Goal: Task Accomplishment & Management: Use online tool/utility

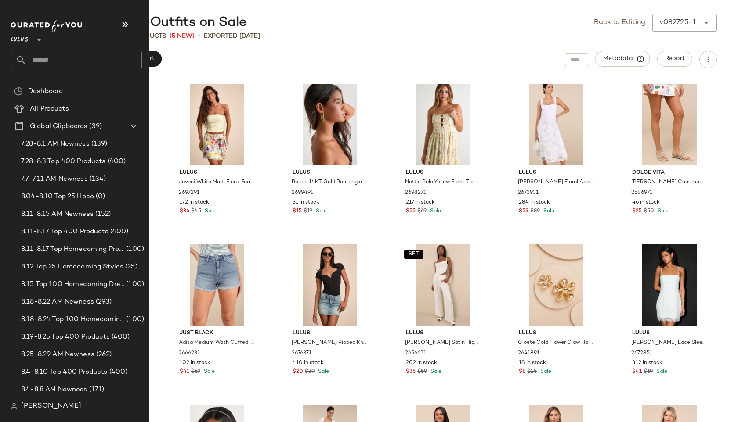
click at [43, 63] on input "text" at bounding box center [83, 60] width 115 height 18
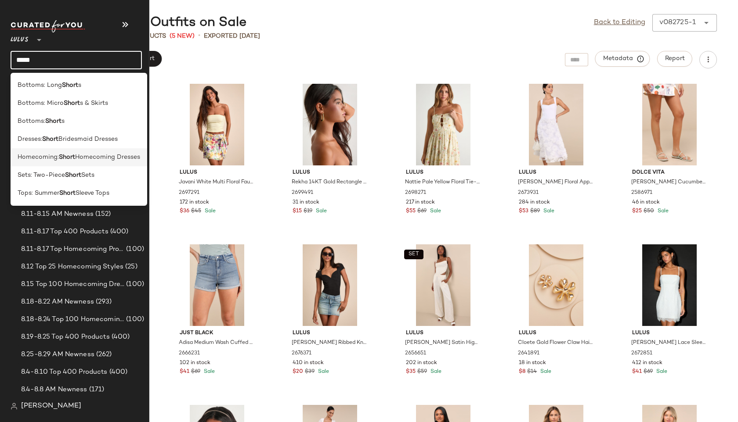
type input "*****"
click at [42, 184] on div "Homecoming: Short Homecoming Dresses" at bounding box center [79, 193] width 137 height 18
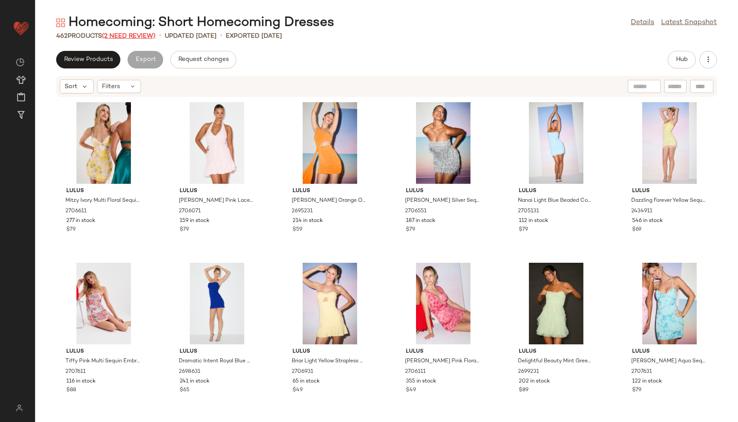
click at [126, 35] on span "(2 Need Review)" at bounding box center [129, 36] width 54 height 7
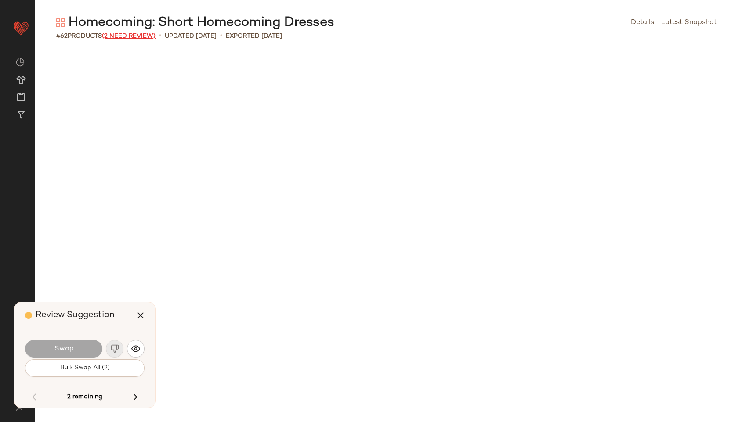
scroll to position [10768, 0]
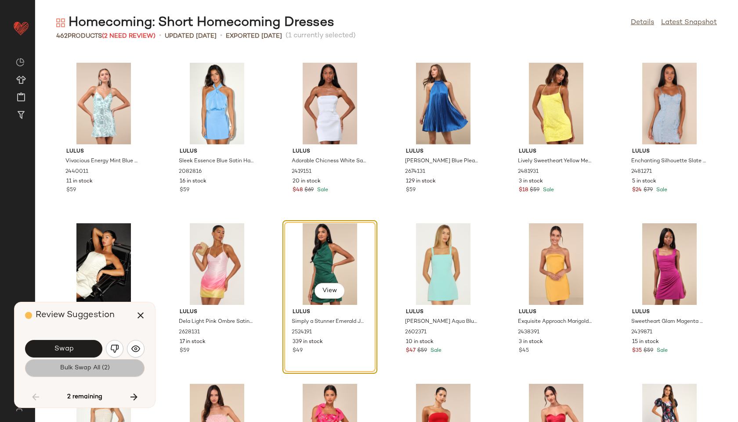
click at [99, 368] on span "Bulk Swap All (2)" at bounding box center [85, 368] width 50 height 7
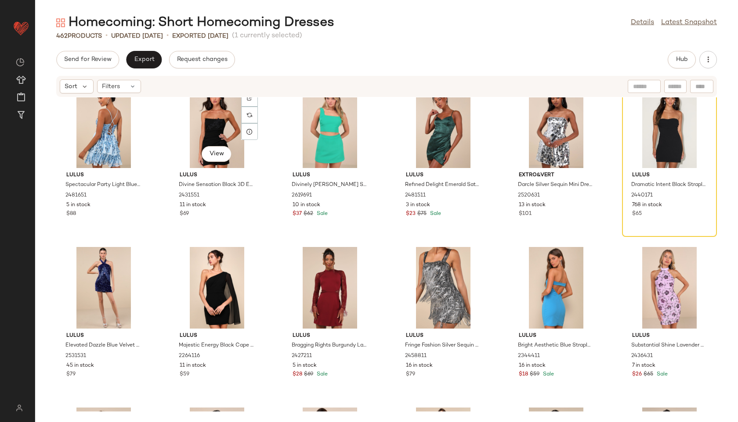
scroll to position [11270, 0]
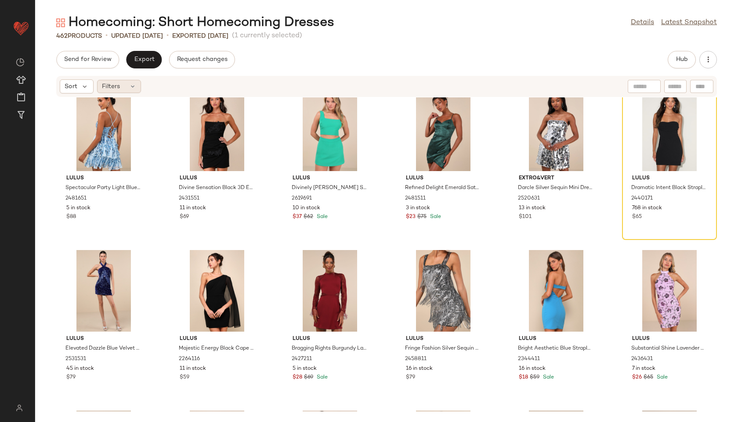
click at [126, 87] on div "Filters" at bounding box center [119, 86] width 44 height 13
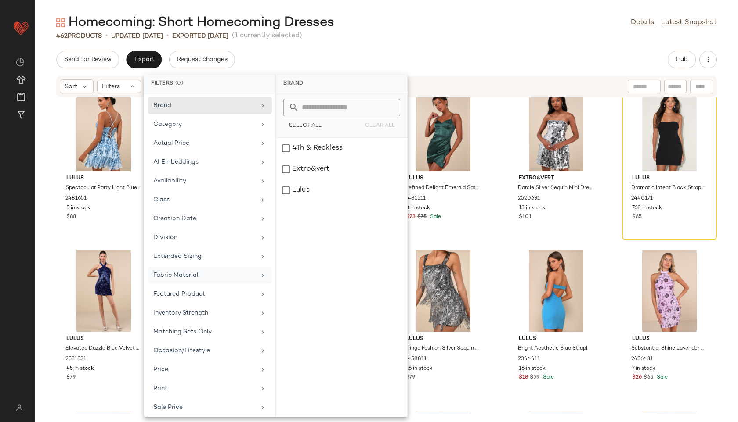
scroll to position [80, 0]
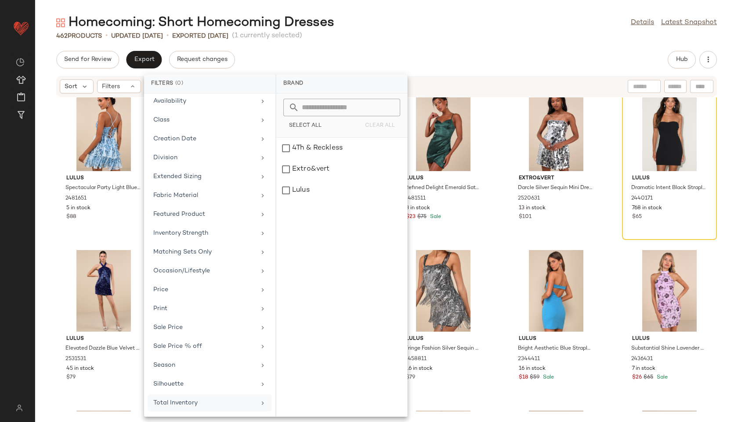
click at [216, 403] on div "Total Inventory" at bounding box center [204, 403] width 102 height 9
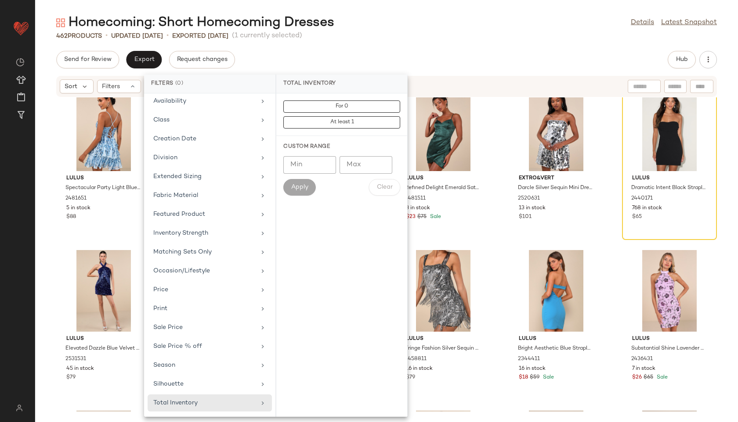
click at [357, 159] on input "Max" at bounding box center [365, 165] width 53 height 18
type input "**"
click at [297, 183] on button "Apply" at bounding box center [299, 187] width 32 height 17
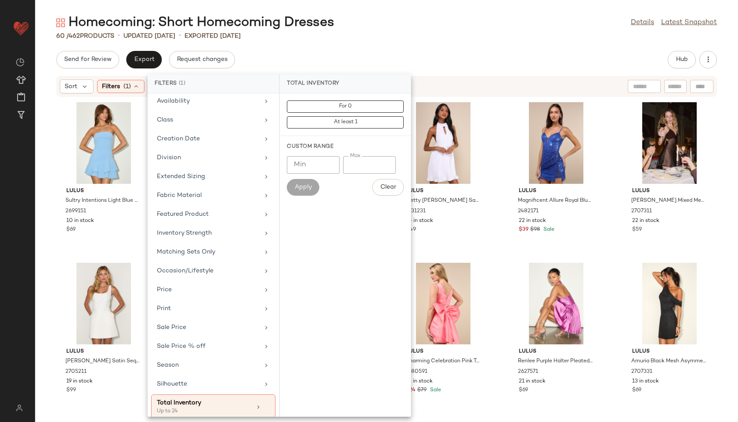
click at [314, 45] on div "Homecoming: Short Homecoming Dresses Details Latest Snapshot 60 / 462 Products …" at bounding box center [386, 218] width 703 height 408
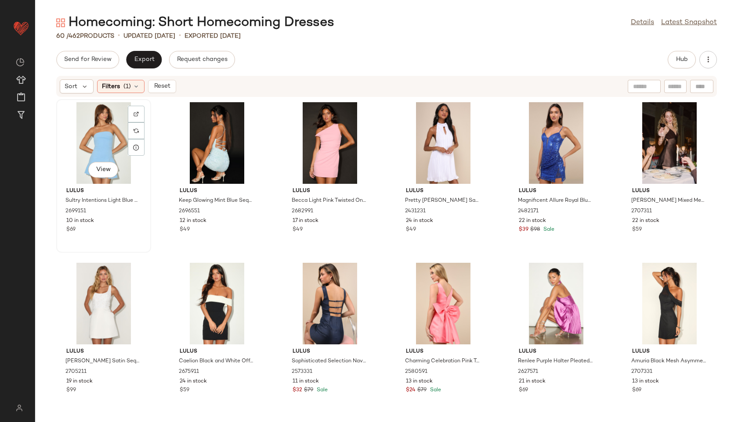
click at [100, 129] on div "View" at bounding box center [103, 143] width 89 height 82
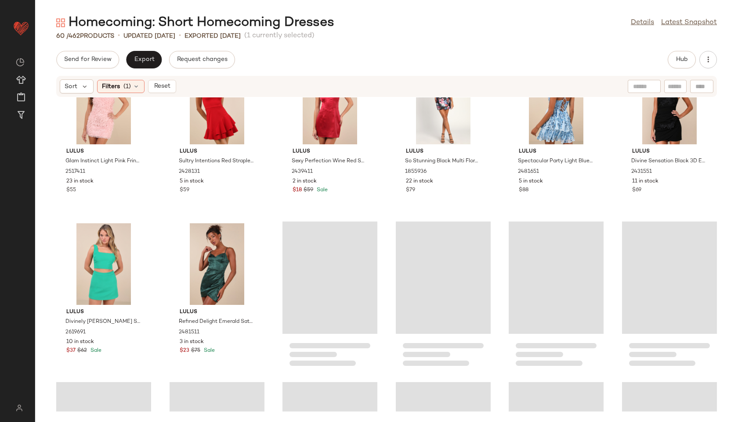
scroll to position [1295, 0]
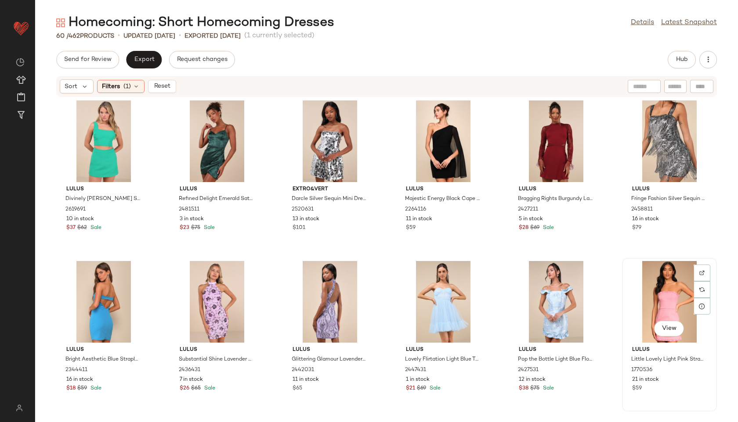
click at [651, 312] on div "View" at bounding box center [669, 302] width 89 height 82
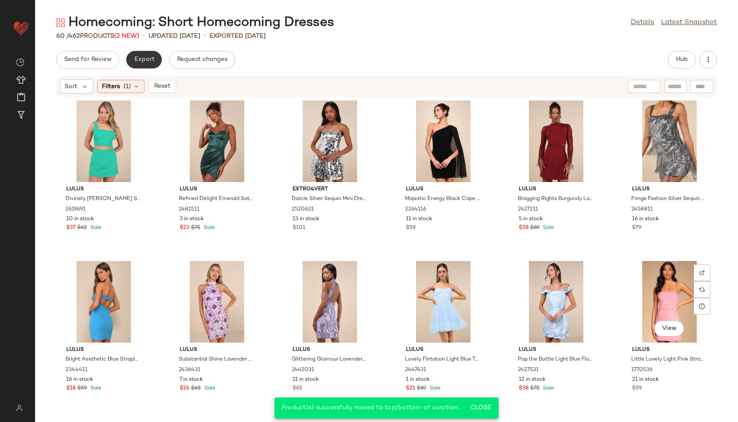
click at [147, 55] on button "Export" at bounding box center [144, 60] width 36 height 18
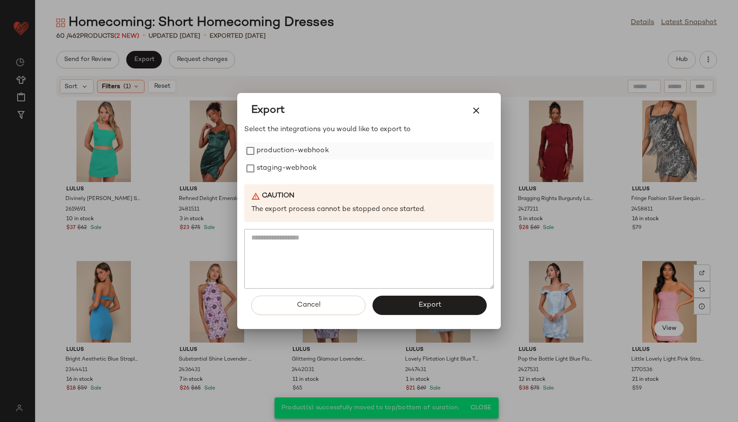
click at [267, 149] on label "production-webhook" at bounding box center [292, 151] width 72 height 18
click at [267, 166] on label "staging-webhook" at bounding box center [286, 169] width 60 height 18
click at [406, 302] on button "Export" at bounding box center [429, 305] width 114 height 19
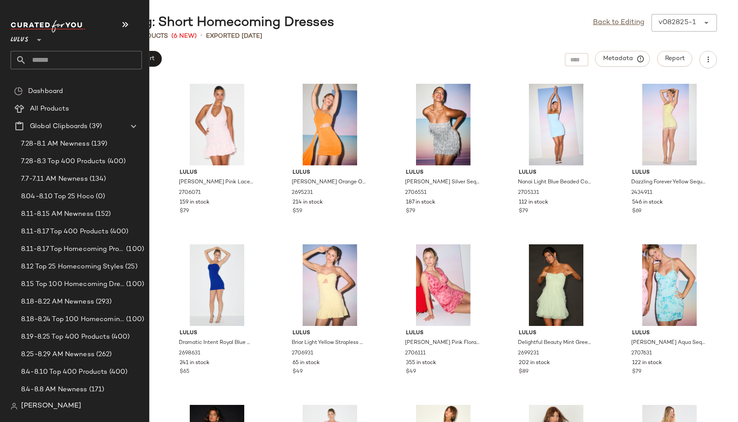
click at [59, 60] on input "text" at bounding box center [83, 60] width 115 height 18
click at [53, 61] on input "text" at bounding box center [83, 60] width 115 height 18
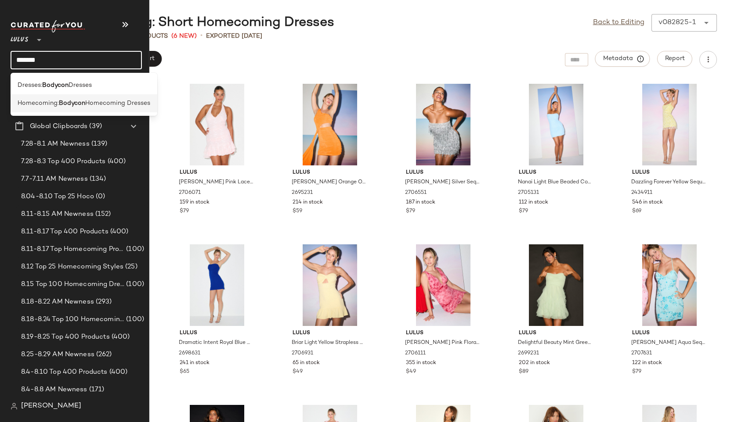
type input "*******"
click at [32, 101] on span "Homecoming:" at bounding box center [38, 103] width 41 height 9
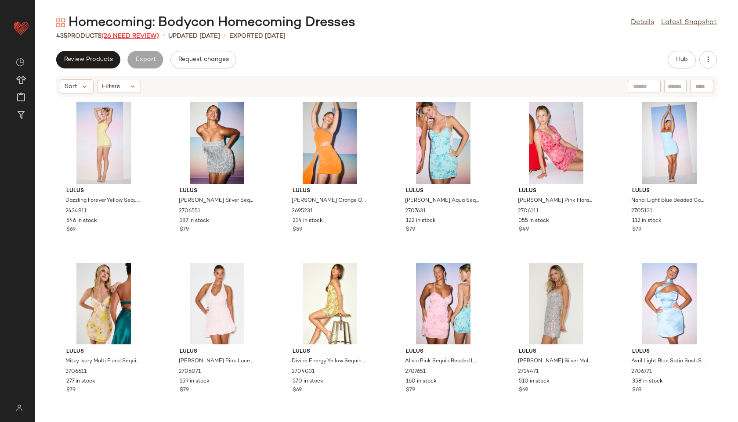
click at [152, 36] on span "(26 Need Review)" at bounding box center [130, 36] width 58 height 7
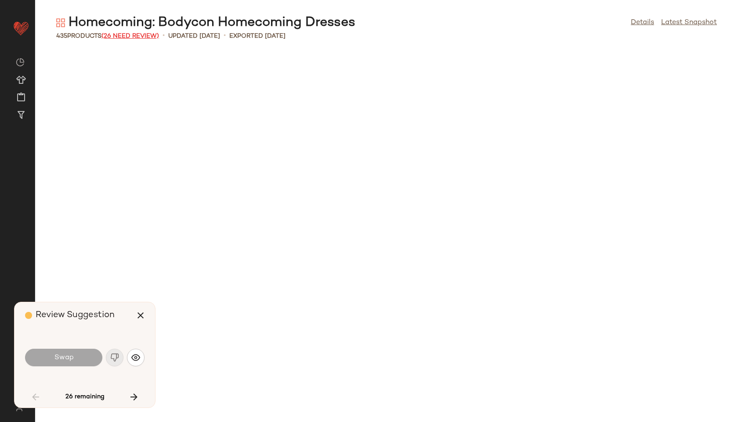
scroll to position [650, 0]
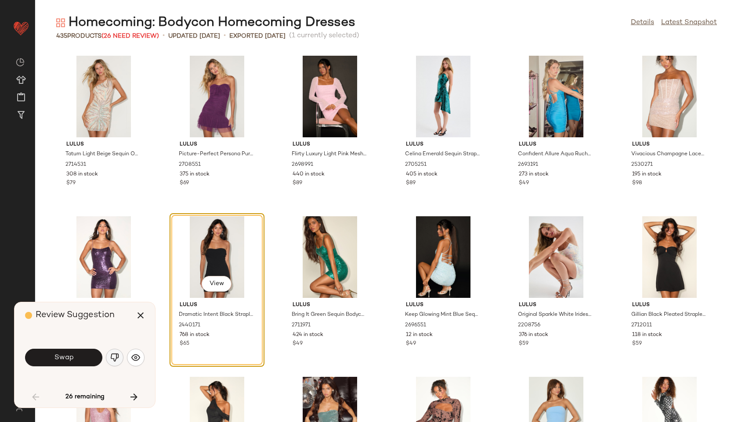
click at [117, 364] on button "button" at bounding box center [115, 358] width 18 height 18
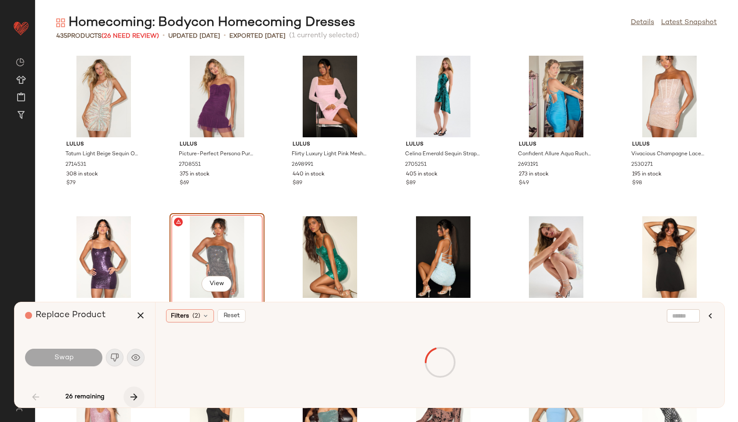
click at [130, 392] on icon "button" at bounding box center [134, 397] width 11 height 11
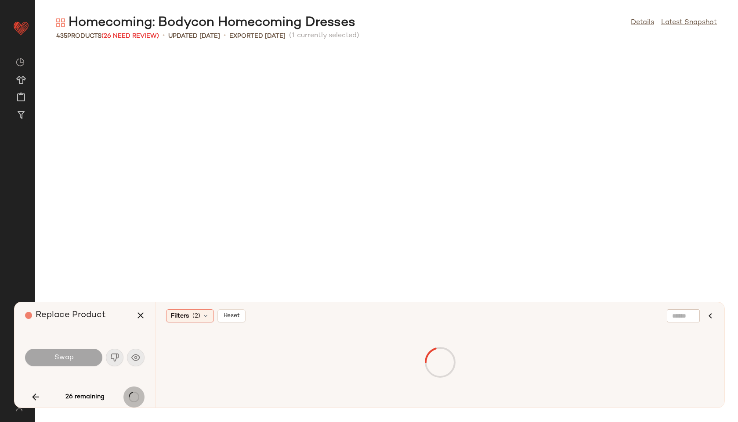
scroll to position [3536, 0]
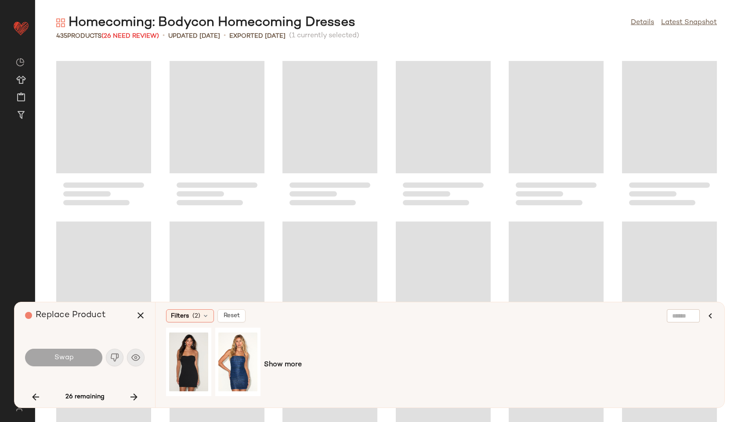
click at [113, 357] on div "Swap" at bounding box center [84, 357] width 119 height 21
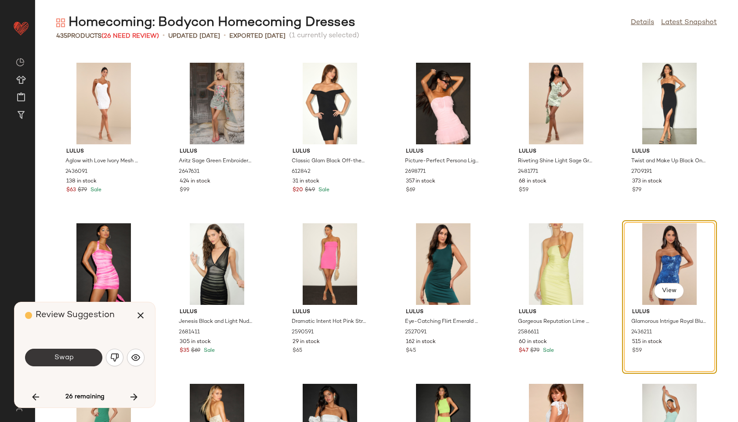
click at [83, 355] on button "Swap" at bounding box center [63, 358] width 77 height 18
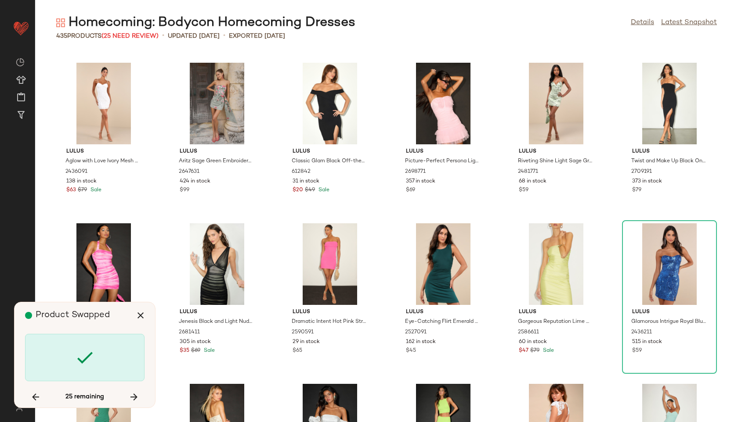
scroll to position [4500, 0]
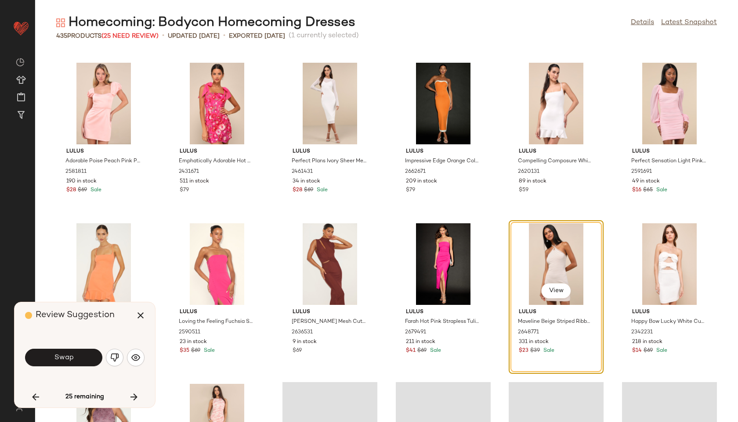
click at [83, 355] on button "Swap" at bounding box center [63, 358] width 77 height 18
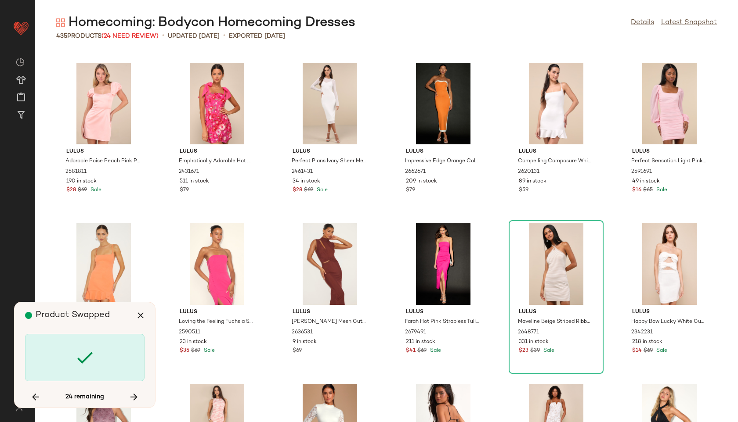
scroll to position [4822, 0]
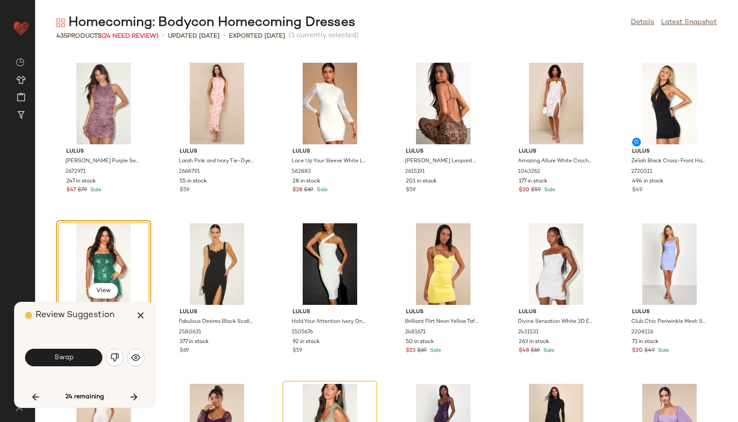
click at [83, 355] on button "Swap" at bounding box center [63, 358] width 77 height 18
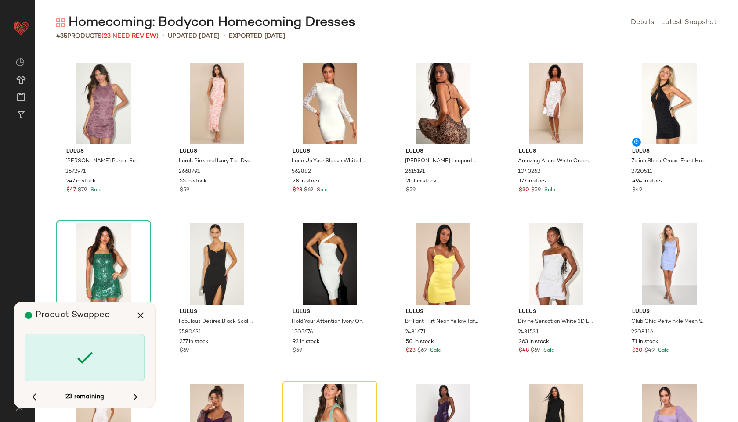
scroll to position [4982, 0]
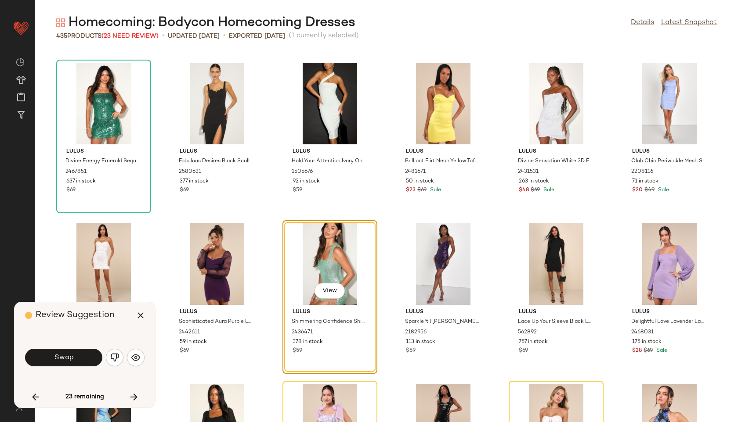
click at [83, 355] on button "Swap" at bounding box center [63, 358] width 77 height 18
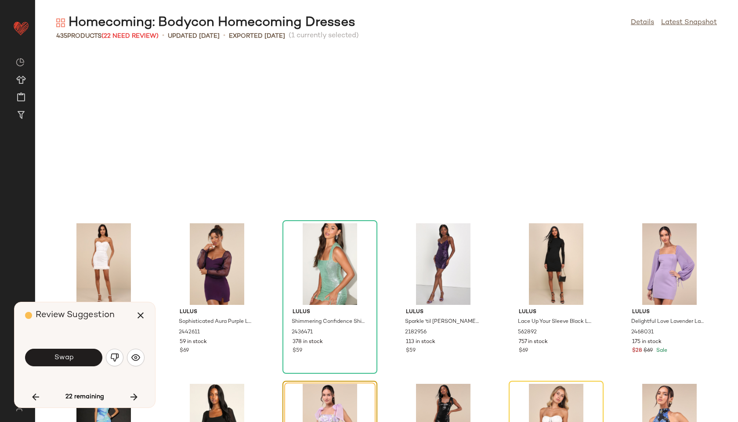
scroll to position [5143, 0]
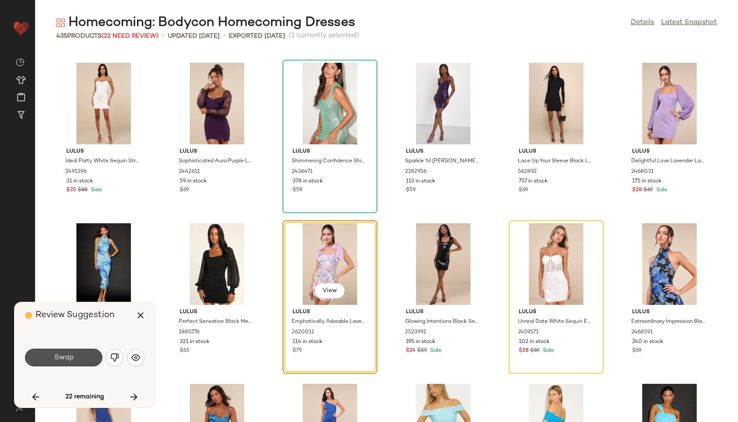
click at [83, 355] on button "Swap" at bounding box center [63, 358] width 77 height 18
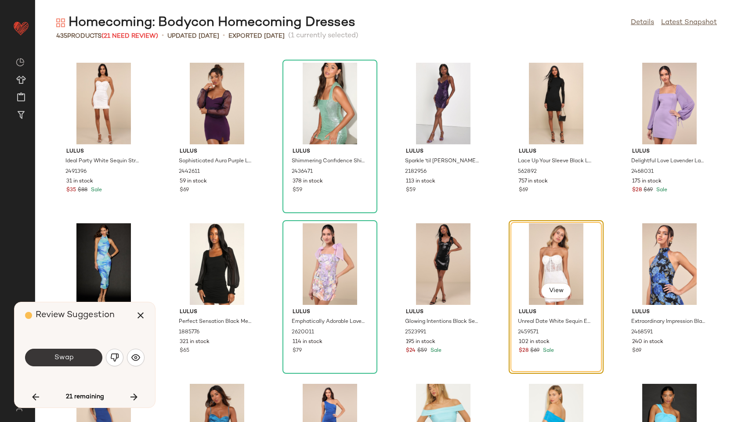
click at [83, 355] on button "Swap" at bounding box center [63, 358] width 77 height 18
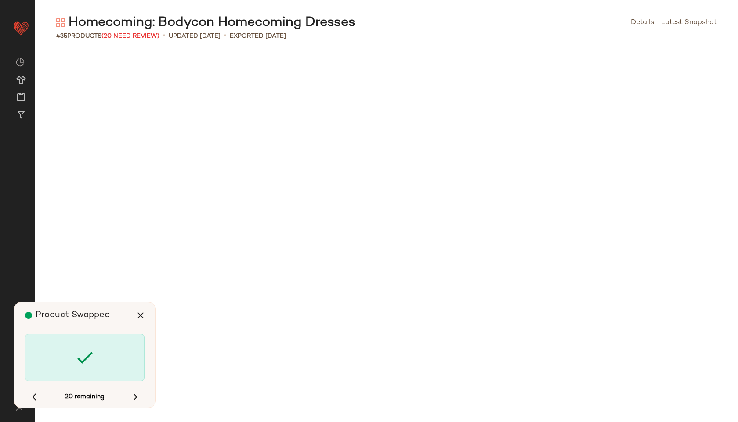
scroll to position [5786, 0]
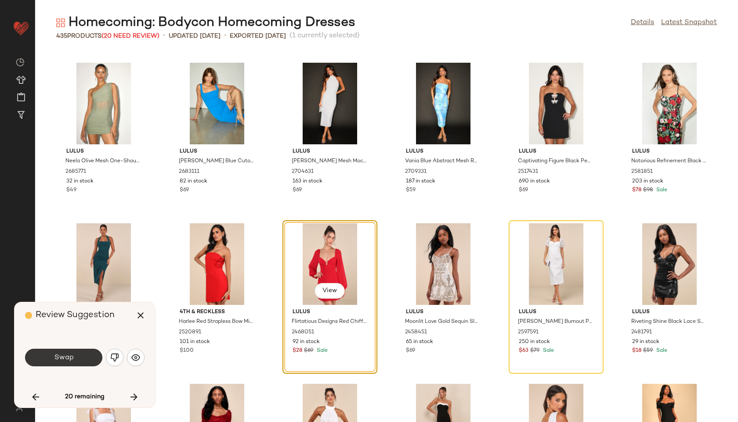
click at [86, 355] on button "Swap" at bounding box center [63, 358] width 77 height 18
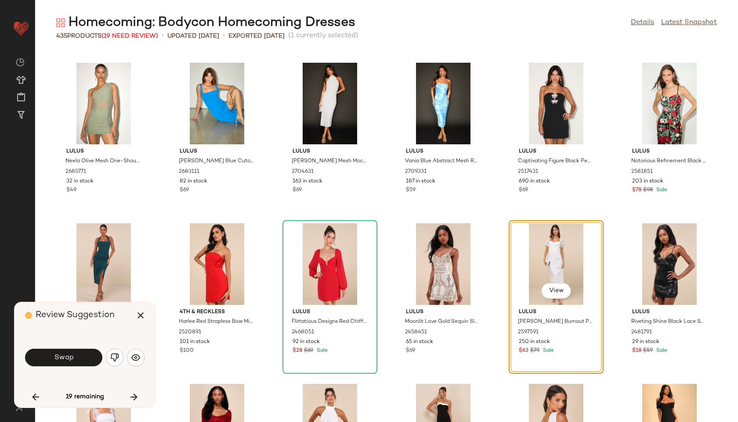
click at [86, 355] on button "Swap" at bounding box center [63, 358] width 77 height 18
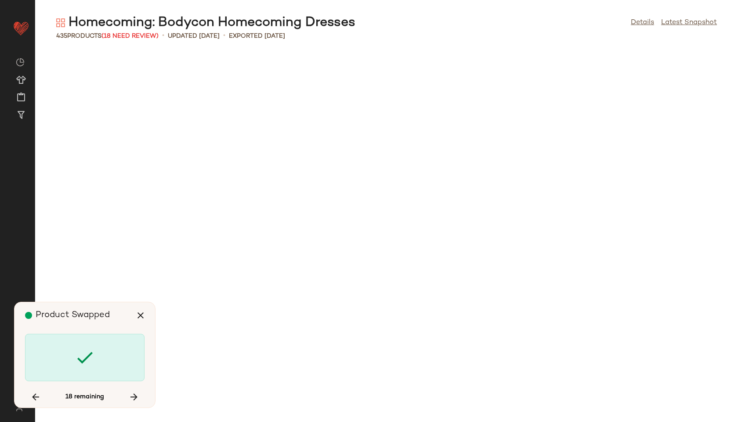
scroll to position [6429, 0]
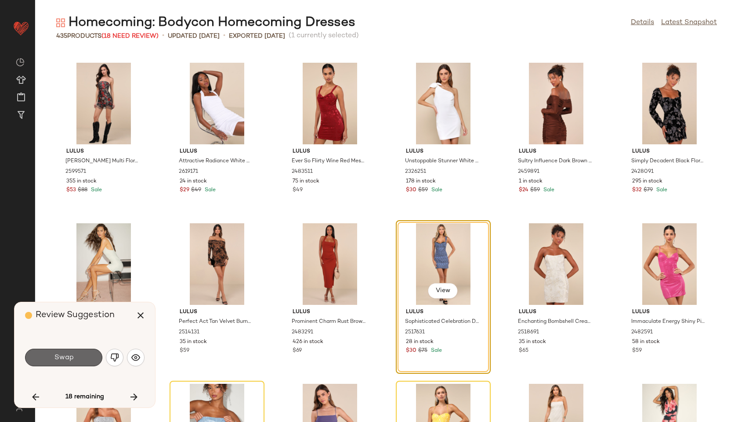
click at [92, 355] on button "Swap" at bounding box center [63, 358] width 77 height 18
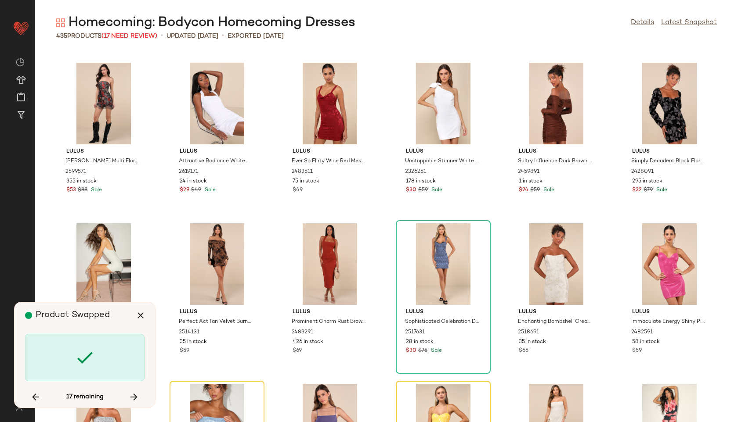
scroll to position [6590, 0]
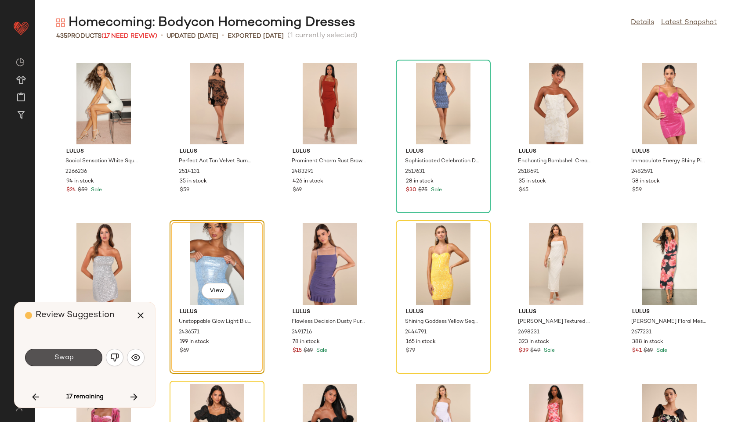
click at [92, 355] on button "Swap" at bounding box center [63, 358] width 77 height 18
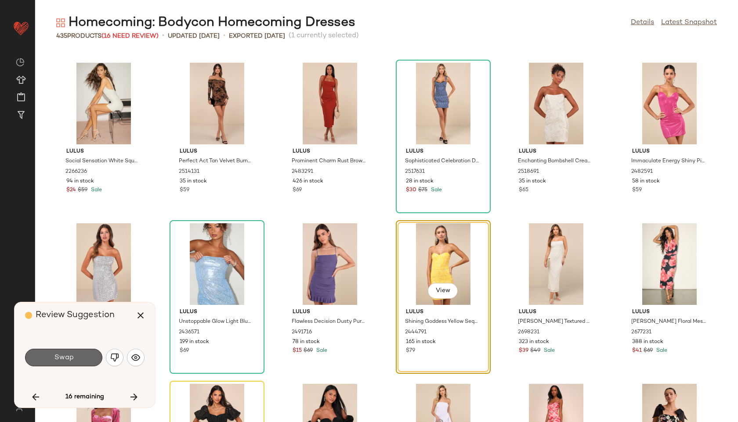
click at [82, 357] on button "Swap" at bounding box center [63, 358] width 77 height 18
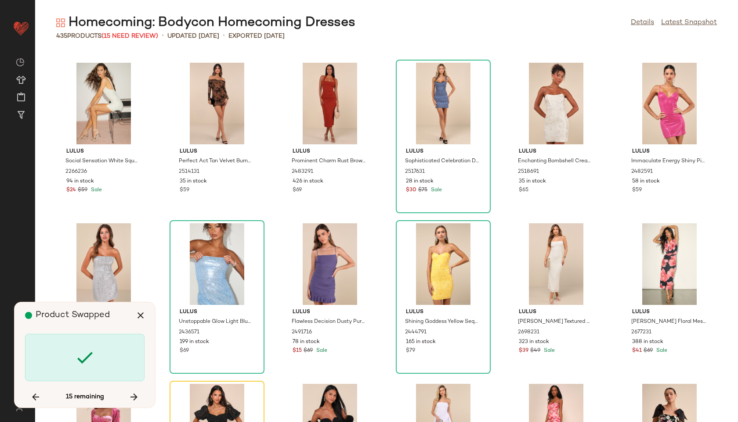
scroll to position [6750, 0]
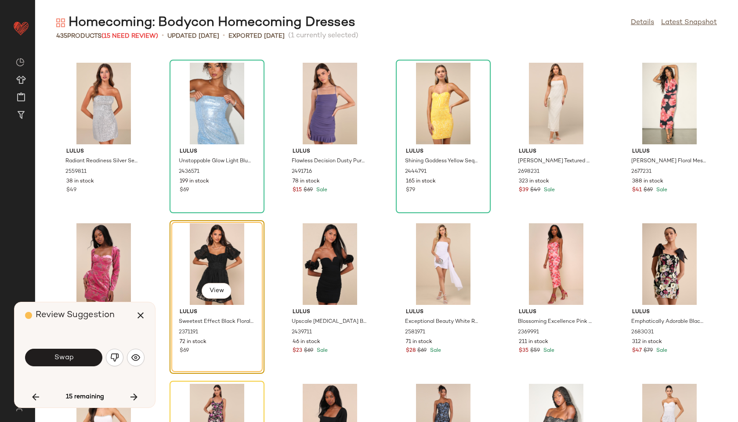
click at [82, 357] on button "Swap" at bounding box center [63, 358] width 77 height 18
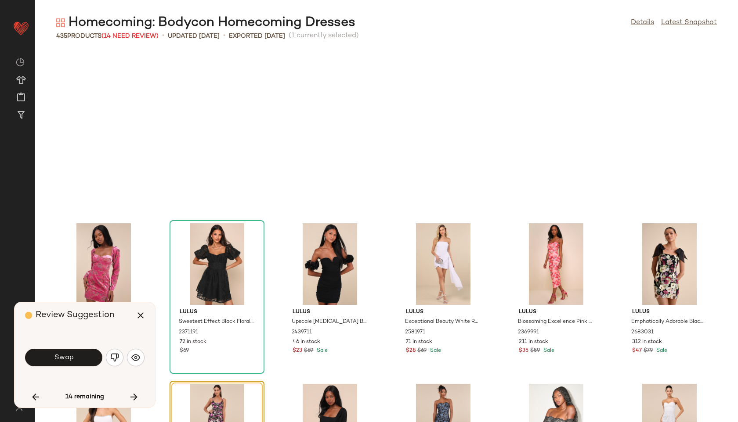
scroll to position [6911, 0]
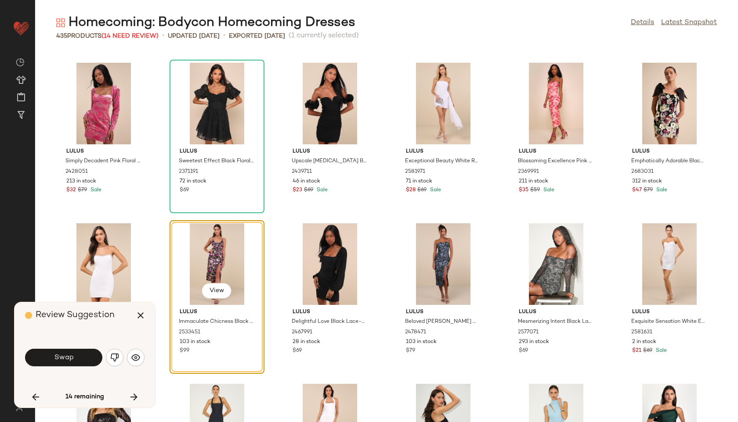
click at [82, 357] on button "Swap" at bounding box center [63, 358] width 77 height 18
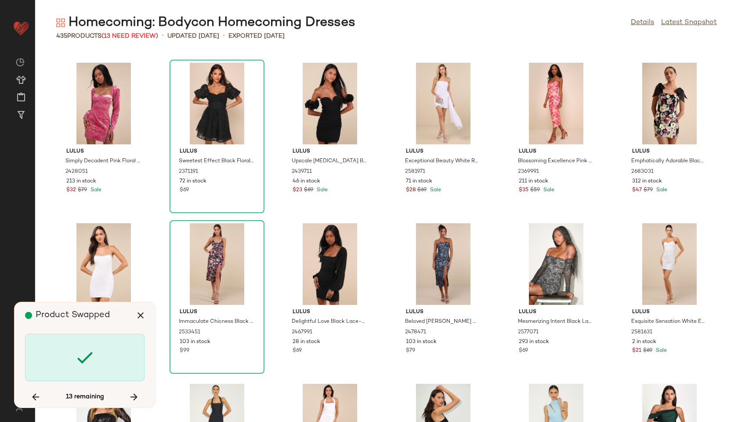
scroll to position [7232, 0]
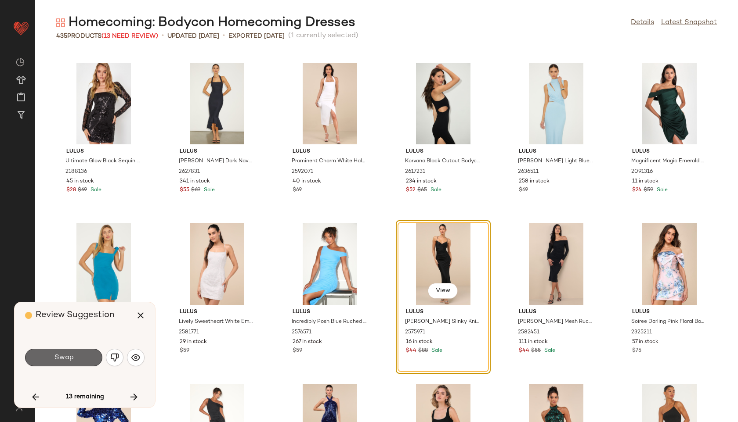
click at [89, 355] on button "Swap" at bounding box center [63, 358] width 77 height 18
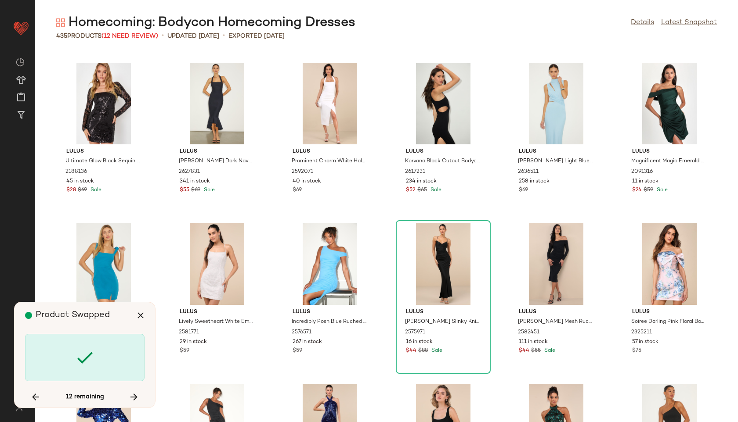
scroll to position [8197, 0]
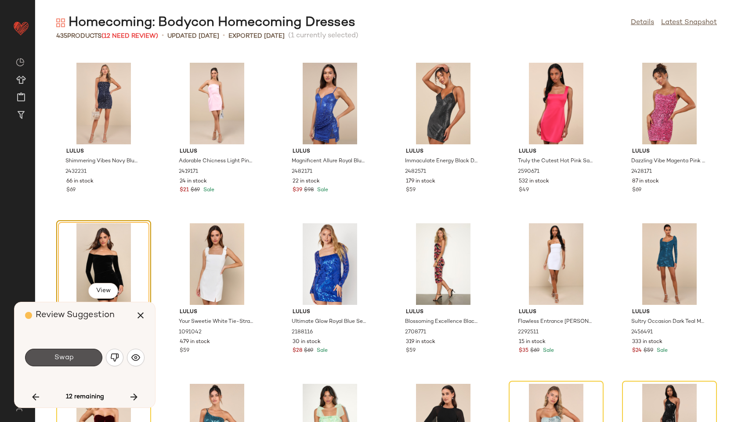
click at [89, 355] on button "Swap" at bounding box center [63, 358] width 77 height 18
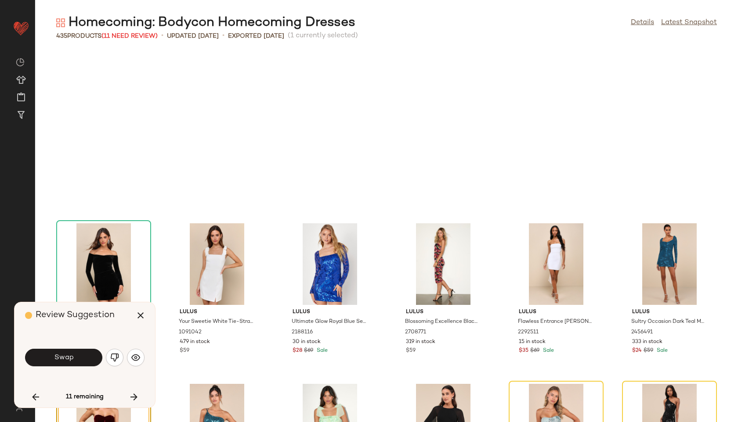
scroll to position [8357, 0]
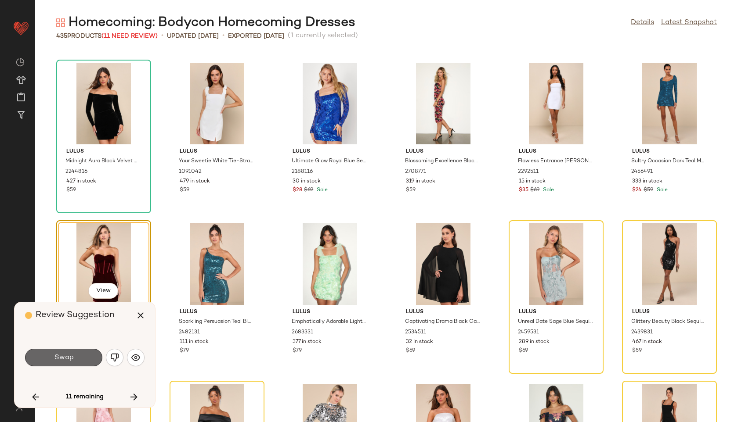
click at [90, 353] on button "Swap" at bounding box center [63, 358] width 77 height 18
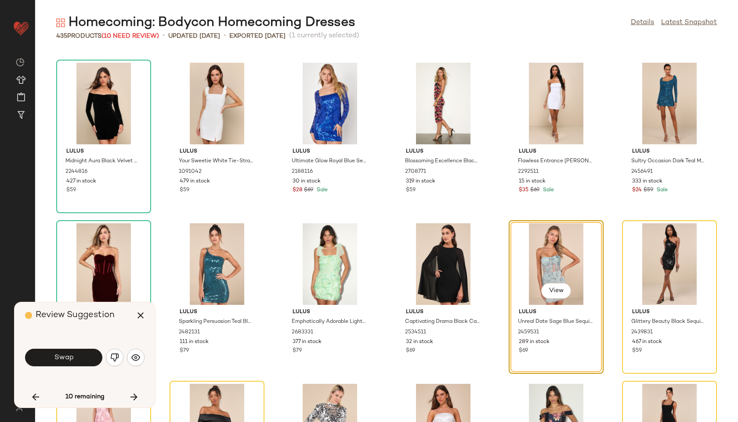
click at [90, 353] on button "Swap" at bounding box center [63, 358] width 77 height 18
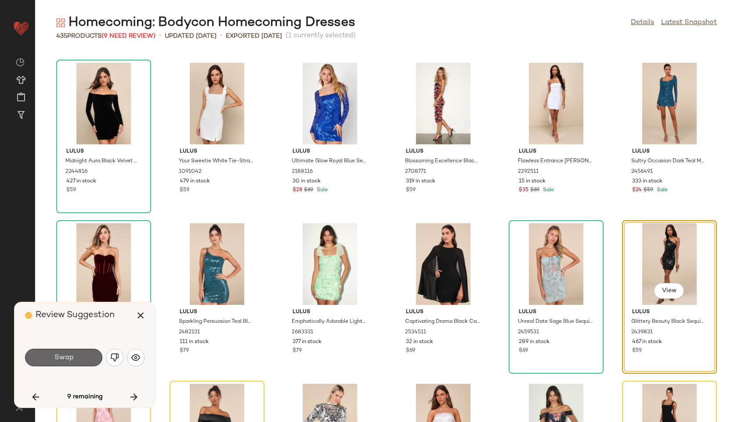
click at [84, 357] on button "Swap" at bounding box center [63, 358] width 77 height 18
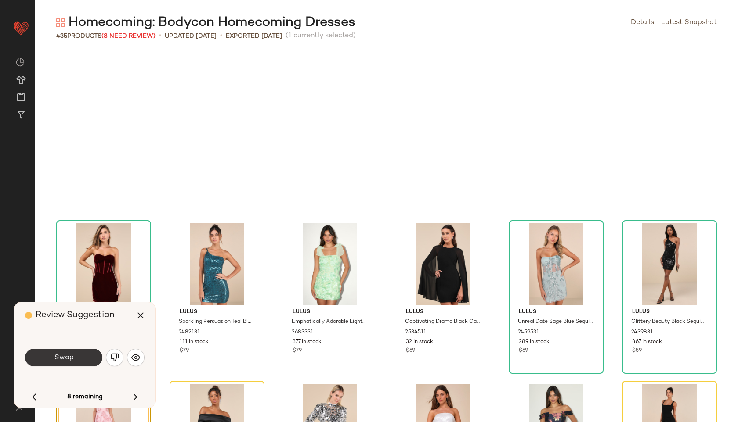
scroll to position [8518, 0]
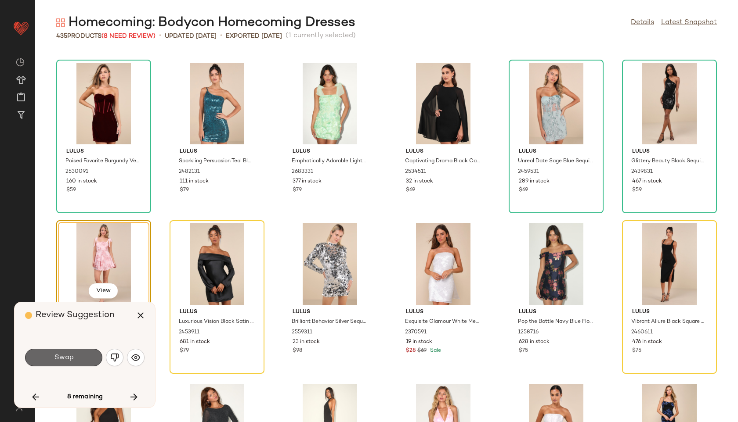
click at [86, 357] on button "Swap" at bounding box center [63, 358] width 77 height 18
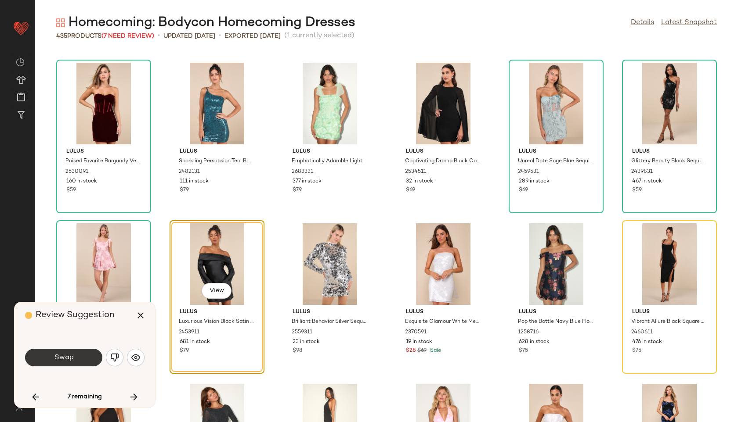
click at [82, 364] on button "Swap" at bounding box center [63, 358] width 77 height 18
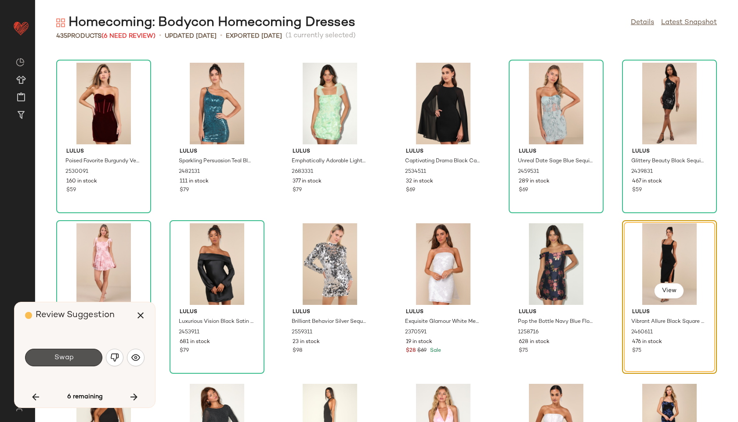
click at [82, 364] on button "Swap" at bounding box center [63, 358] width 77 height 18
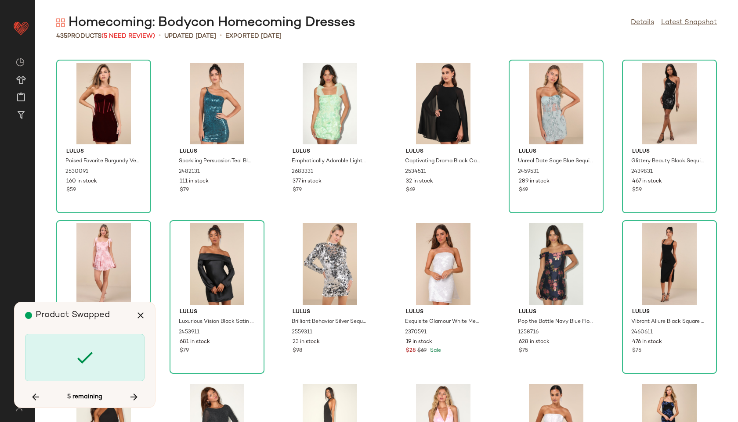
scroll to position [9161, 0]
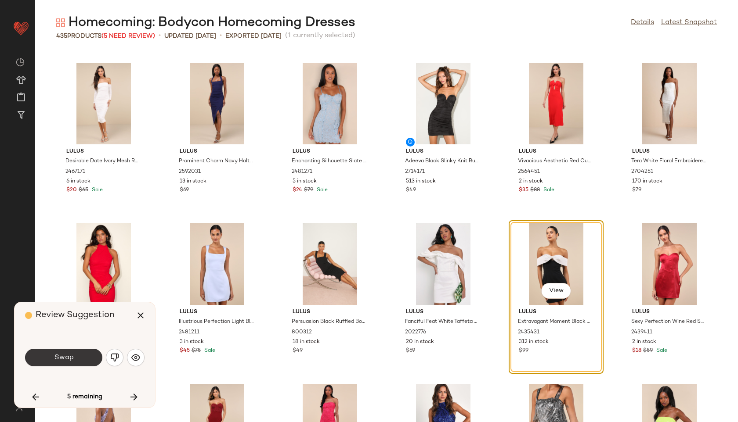
click at [73, 361] on span "Swap" at bounding box center [64, 358] width 20 height 8
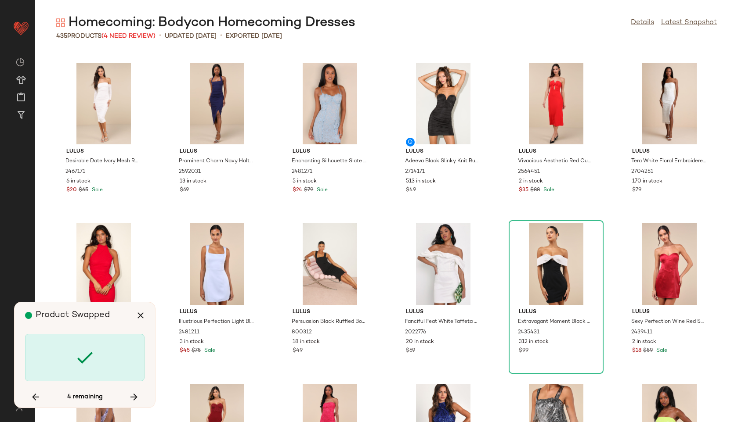
scroll to position [9804, 0]
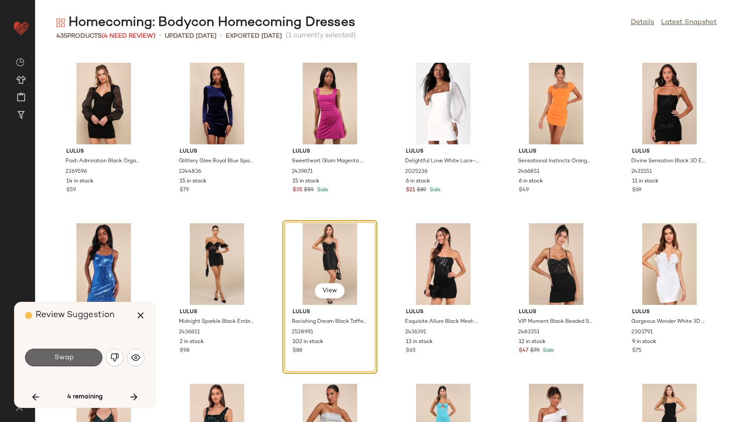
click at [72, 355] on span "Swap" at bounding box center [64, 358] width 20 height 8
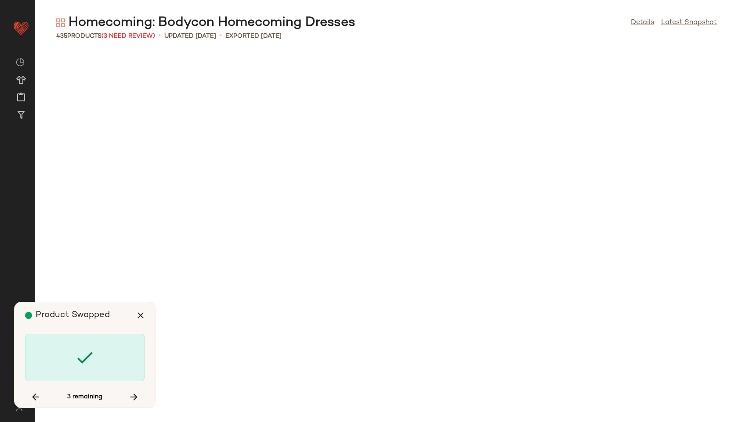
scroll to position [10447, 0]
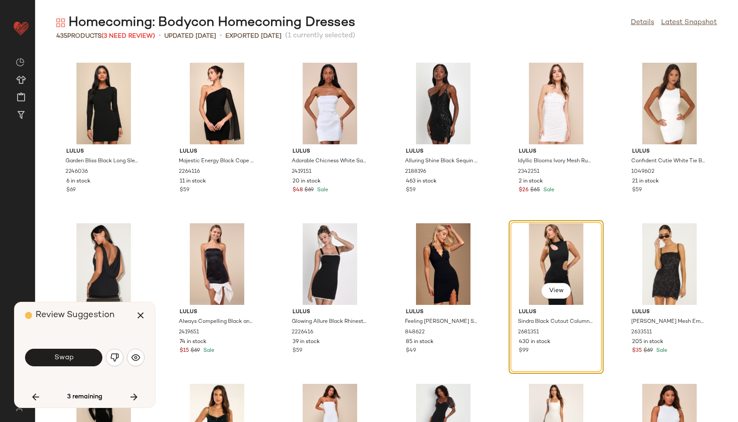
click at [77, 357] on button "Swap" at bounding box center [63, 358] width 77 height 18
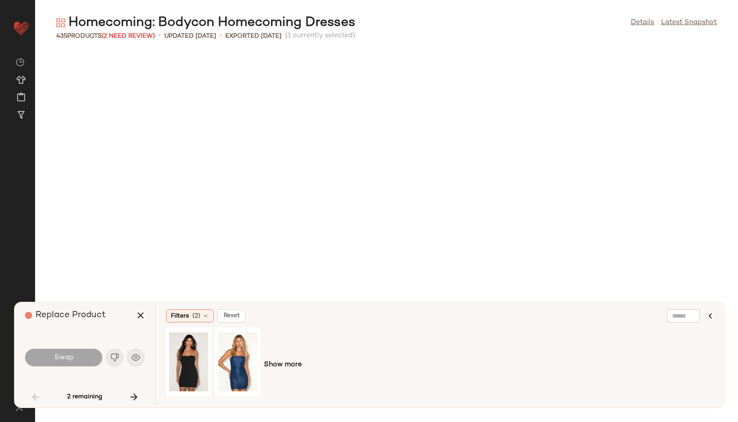
scroll to position [643, 0]
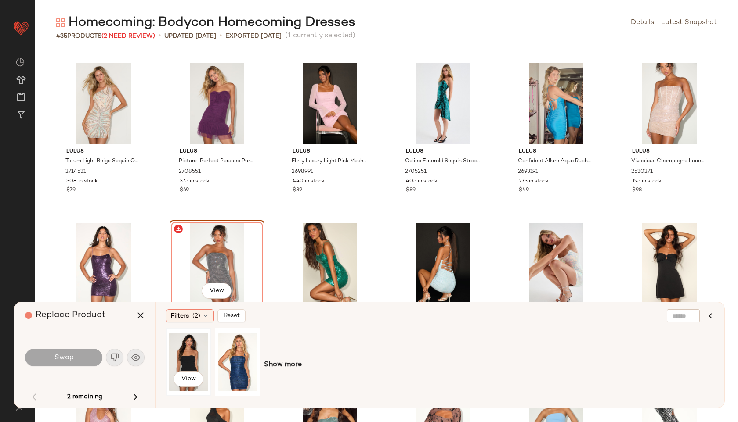
click at [176, 358] on div "View" at bounding box center [188, 362] width 39 height 62
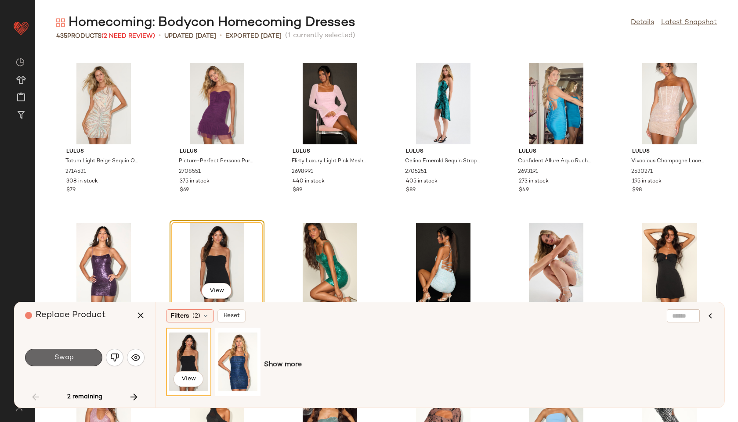
click at [84, 358] on button "Swap" at bounding box center [63, 358] width 77 height 18
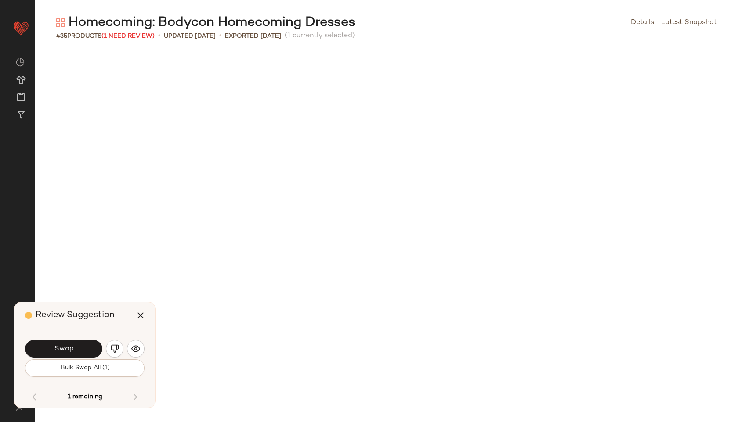
scroll to position [10768, 0]
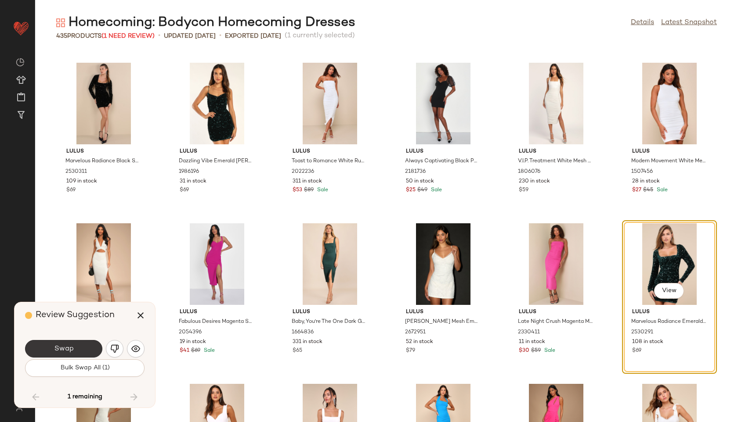
click at [94, 347] on button "Swap" at bounding box center [63, 349] width 77 height 18
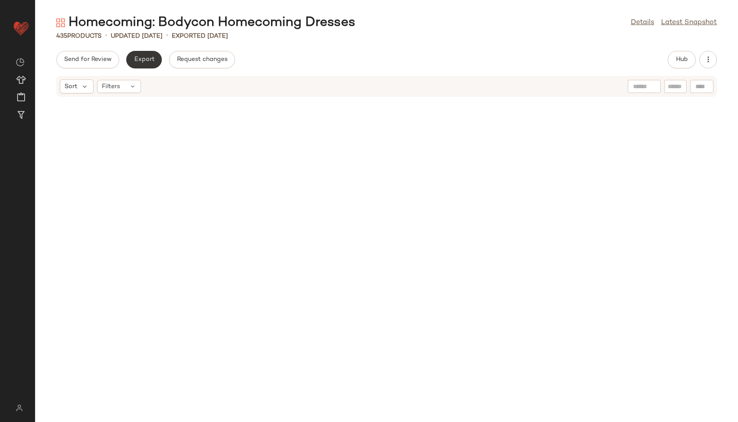
scroll to position [9193, 0]
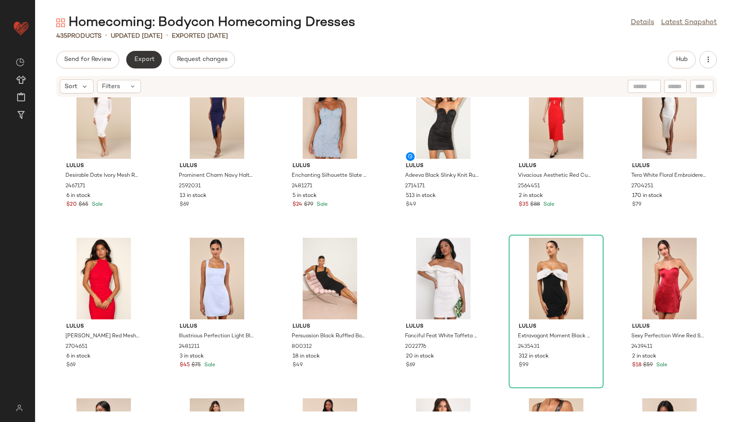
click at [144, 67] on button "Export" at bounding box center [144, 60] width 36 height 18
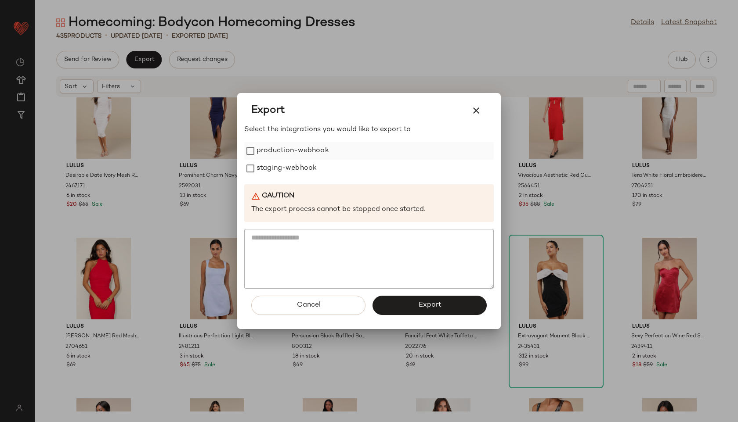
click at [266, 153] on label "production-webhook" at bounding box center [292, 151] width 72 height 18
click at [271, 167] on label "staging-webhook" at bounding box center [286, 169] width 60 height 18
click at [430, 306] on span "Export" at bounding box center [429, 305] width 23 height 8
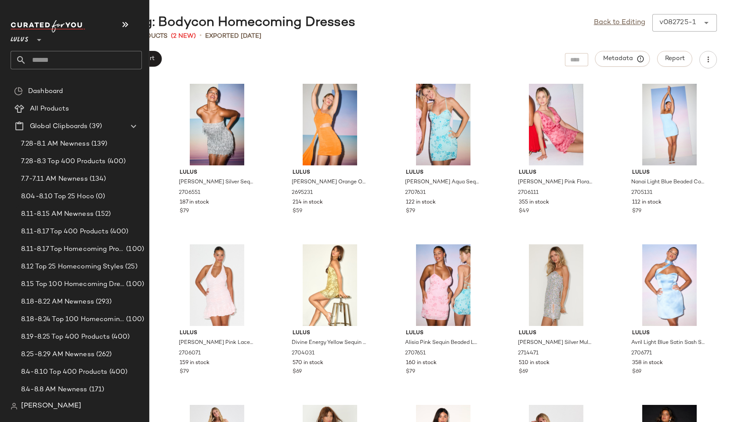
click at [47, 62] on input "text" at bounding box center [83, 60] width 115 height 18
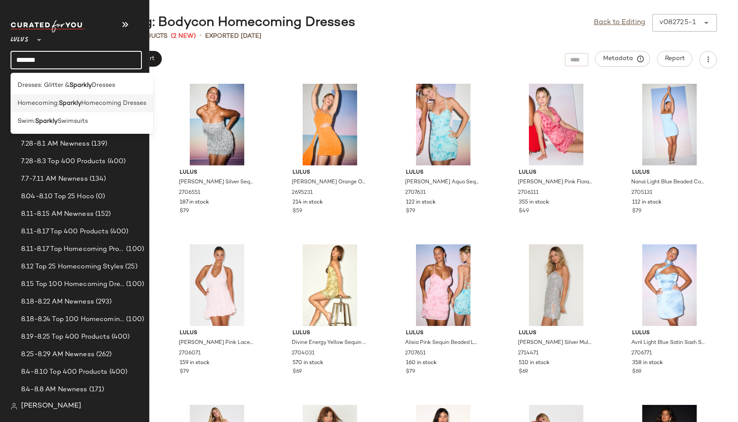
type input "*******"
click at [55, 103] on span "Homecoming:" at bounding box center [38, 103] width 41 height 9
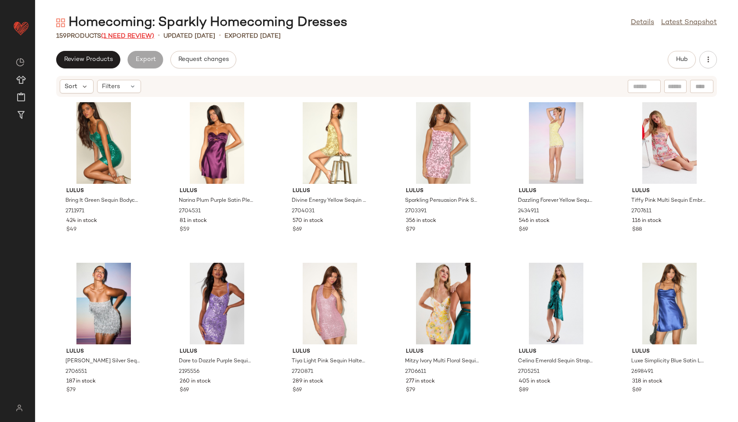
click at [141, 33] on span "(1 Need Review)" at bounding box center [127, 36] width 53 height 7
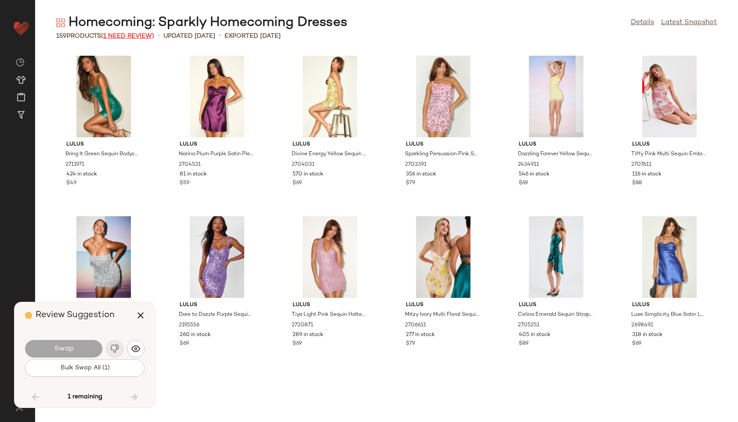
scroll to position [3857, 0]
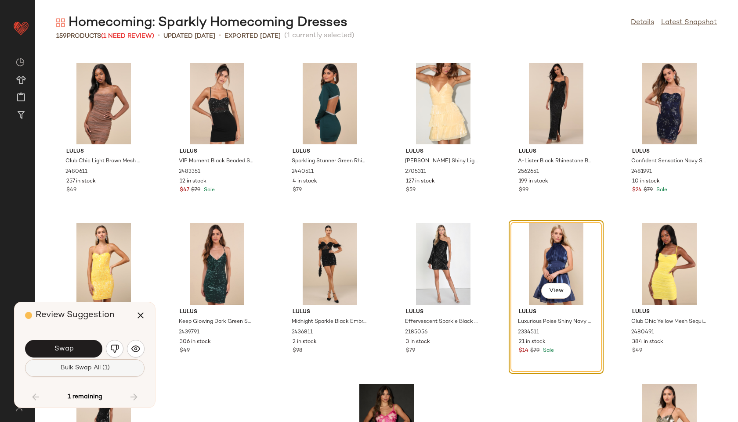
click at [91, 366] on span "Bulk Swap All (1)" at bounding box center [85, 368] width 50 height 7
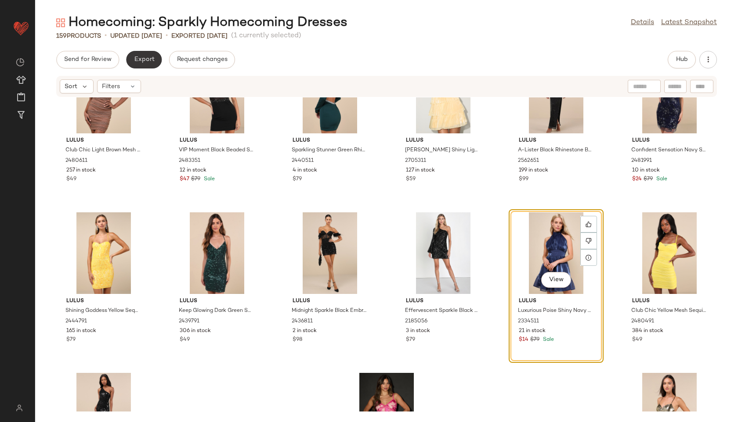
scroll to position [3916, 0]
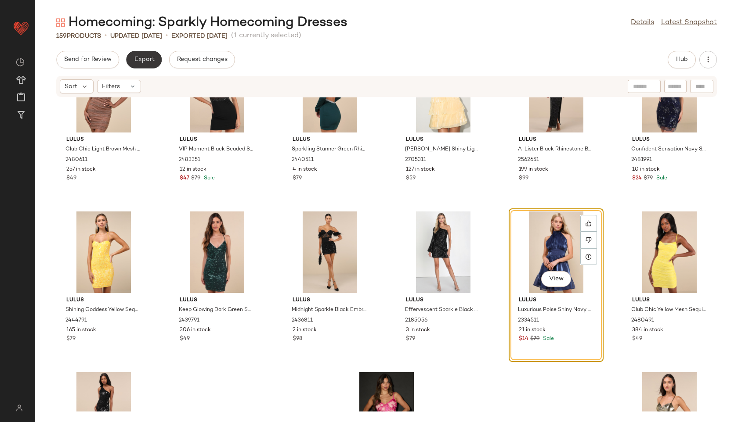
click at [147, 56] on span "Export" at bounding box center [143, 59] width 21 height 7
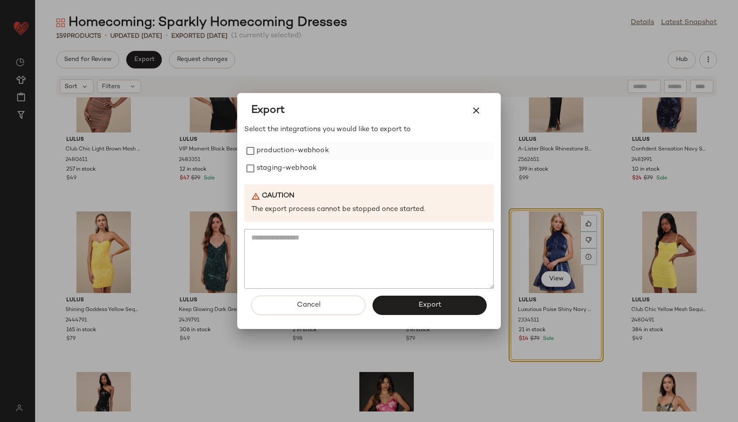
click at [280, 150] on label "production-webhook" at bounding box center [292, 151] width 72 height 18
click at [283, 165] on label "staging-webhook" at bounding box center [286, 169] width 60 height 18
click at [391, 299] on button "Export" at bounding box center [429, 305] width 114 height 19
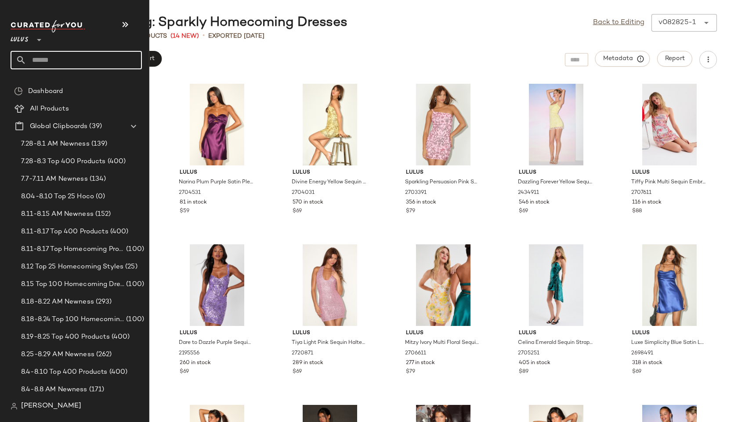
click at [46, 61] on input "text" at bounding box center [83, 60] width 115 height 18
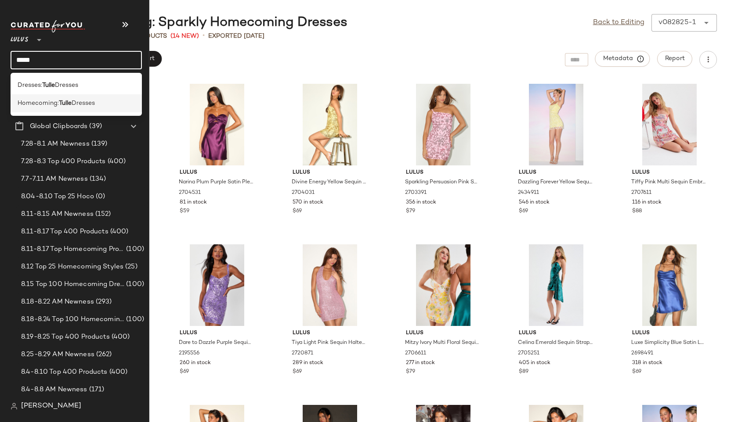
type input "*****"
click at [54, 102] on span "Homecoming:" at bounding box center [38, 103] width 41 height 9
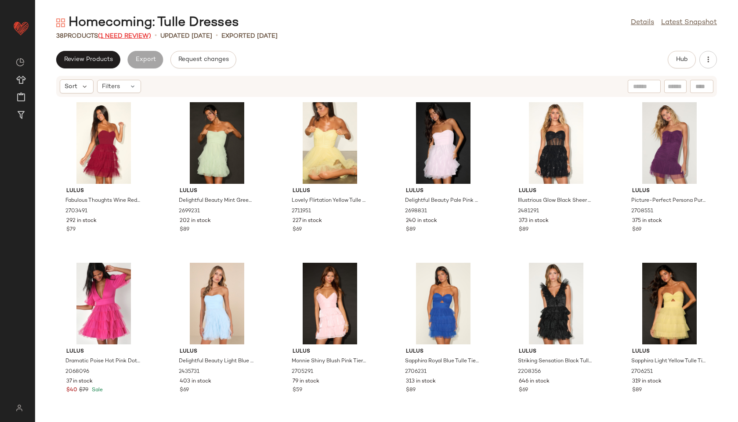
click at [148, 39] on span "(1 Need Review)" at bounding box center [124, 36] width 53 height 7
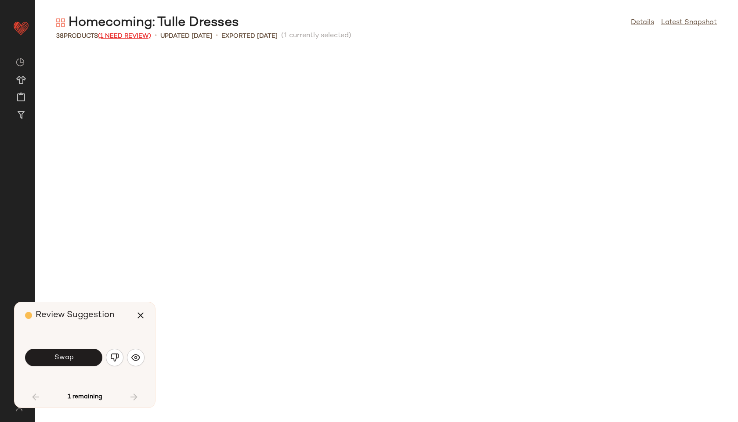
scroll to position [489, 0]
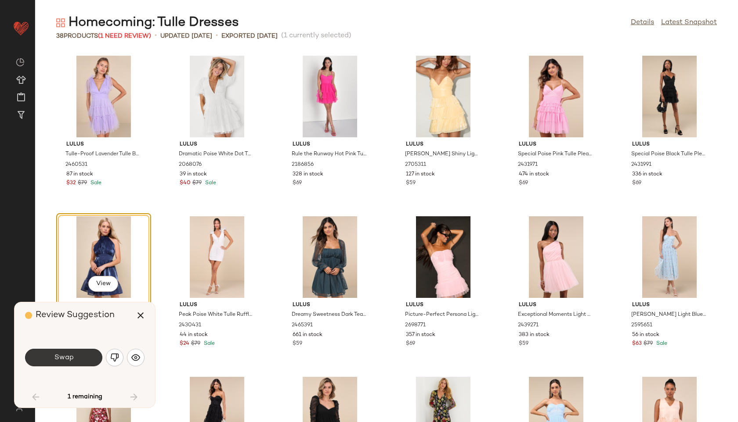
click at [87, 360] on button "Swap" at bounding box center [63, 358] width 77 height 18
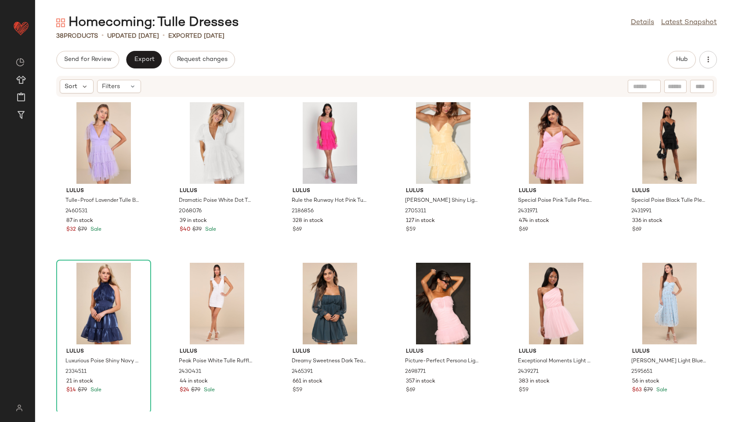
click at [129, 93] on div "Sort Filters" at bounding box center [100, 86] width 81 height 14
click at [124, 90] on div "Filters" at bounding box center [119, 86] width 44 height 13
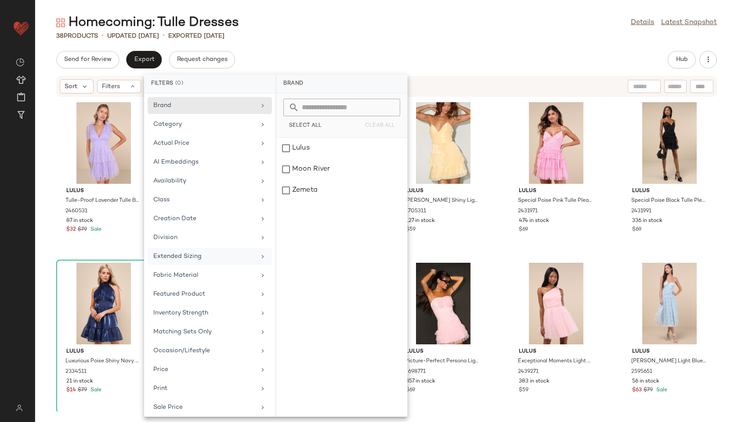
scroll to position [80, 0]
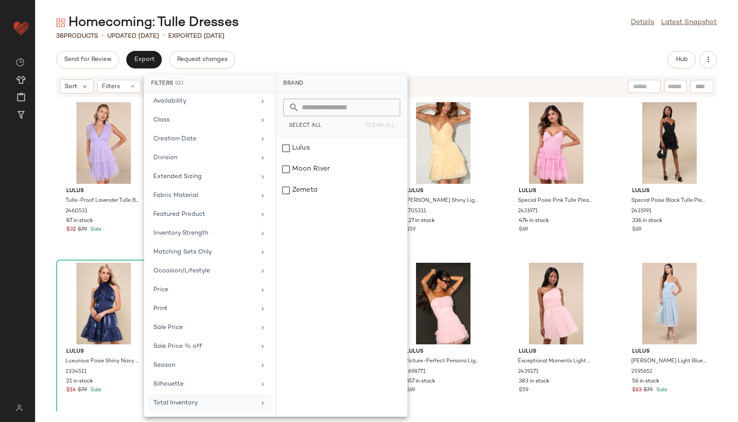
click at [184, 405] on div "Total Inventory" at bounding box center [204, 403] width 102 height 9
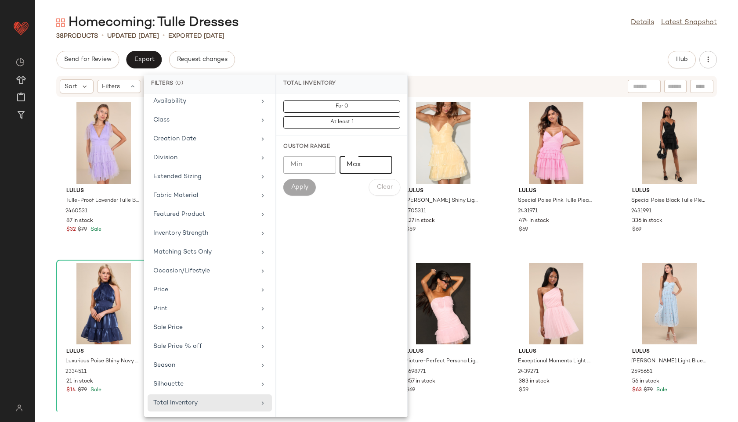
click at [357, 172] on input "Max" at bounding box center [365, 165] width 53 height 18
type input "**"
click at [300, 189] on span "Apply" at bounding box center [300, 187] width 18 height 7
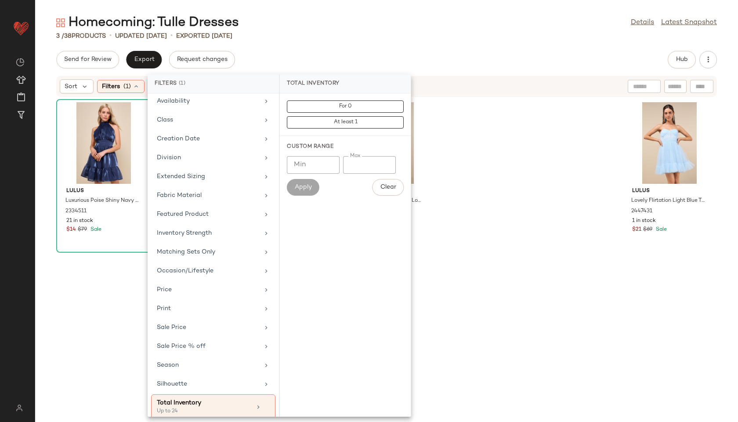
click at [297, 39] on div "3 / 38 Products • updated [DATE] • Exported [DATE]" at bounding box center [386, 36] width 703 height 9
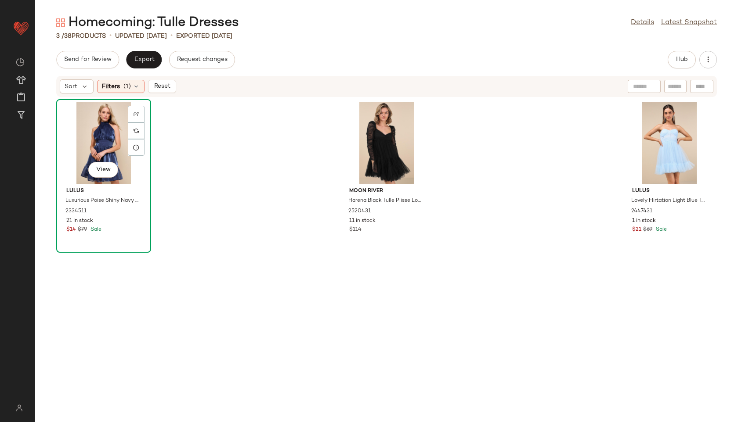
click at [80, 142] on div "View" at bounding box center [103, 143] width 89 height 82
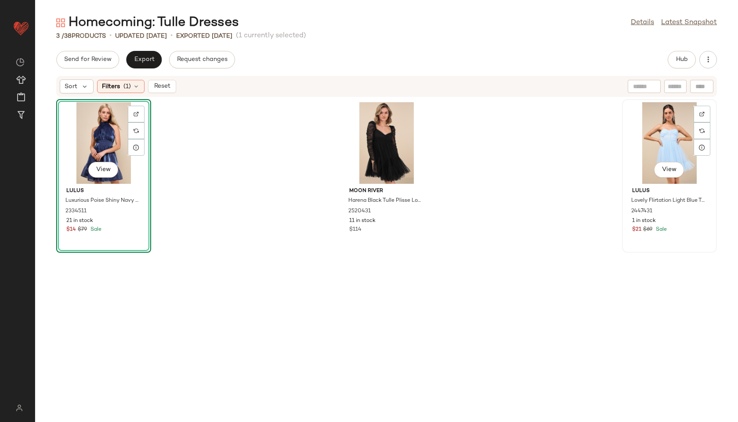
click at [661, 127] on div "View" at bounding box center [669, 143] width 89 height 82
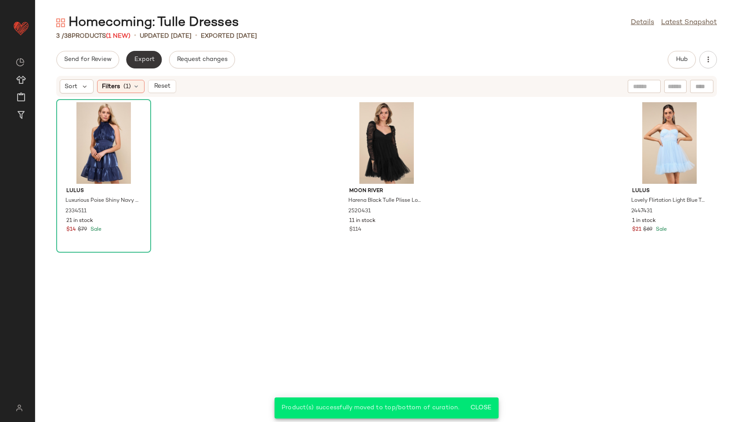
click at [144, 59] on span "Export" at bounding box center [143, 59] width 21 height 7
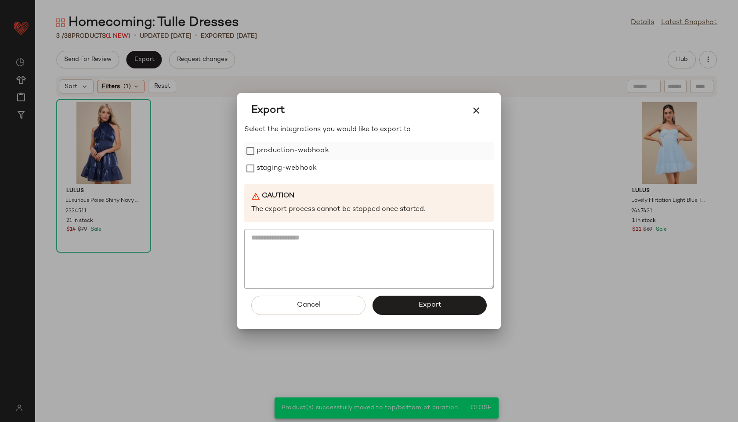
click at [294, 145] on label "production-webhook" at bounding box center [292, 151] width 72 height 18
click at [297, 164] on label "staging-webhook" at bounding box center [286, 169] width 60 height 18
click at [410, 301] on button "Export" at bounding box center [429, 305] width 114 height 19
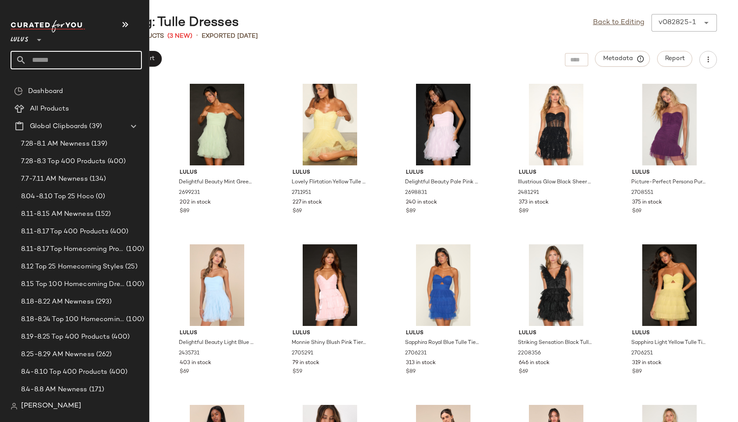
click at [52, 60] on input "text" at bounding box center [83, 60] width 115 height 18
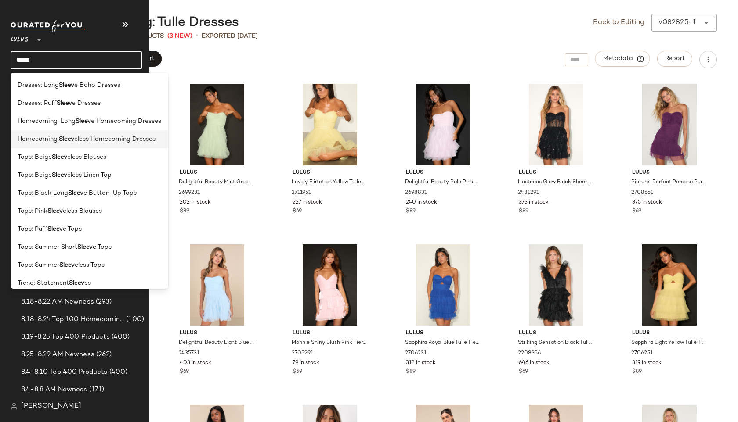
type input "*****"
click at [37, 138] on span "Homecoming:" at bounding box center [38, 139] width 41 height 9
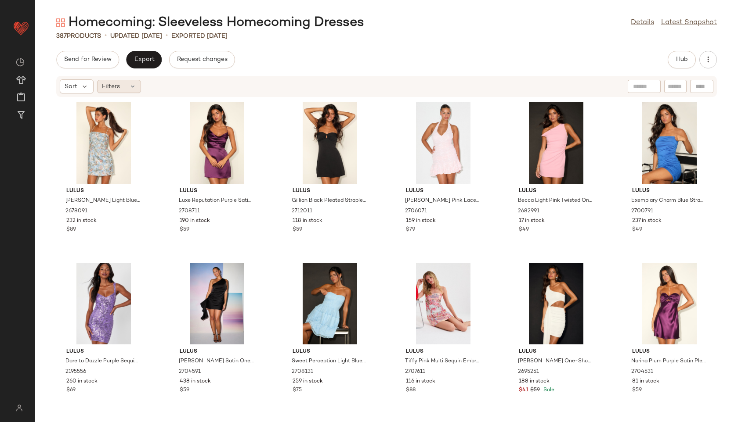
click at [114, 89] on span "Filters" at bounding box center [111, 86] width 18 height 9
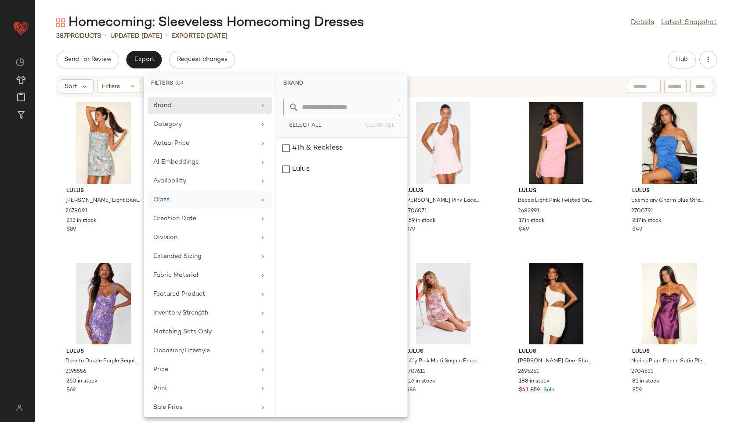
scroll to position [80, 0]
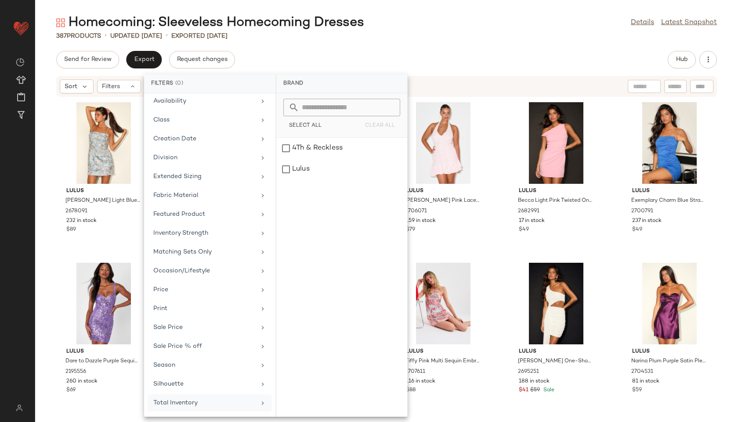
click at [180, 400] on div "Total Inventory" at bounding box center [204, 403] width 102 height 9
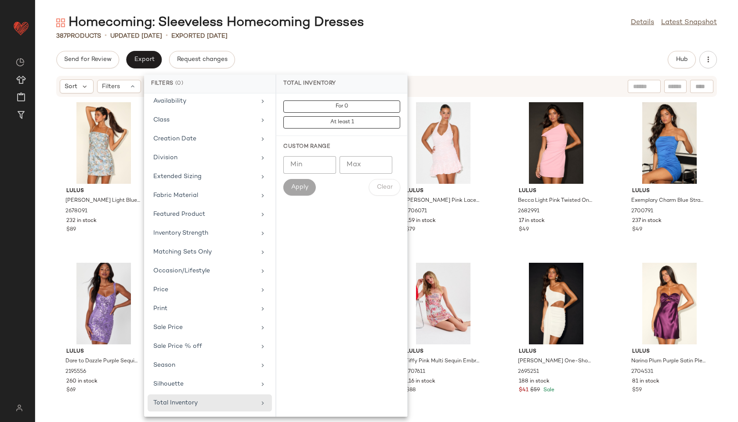
click at [381, 165] on input "*" at bounding box center [365, 165] width 53 height 18
click at [351, 165] on input "***" at bounding box center [365, 165] width 53 height 18
type input "**"
click at [294, 191] on button "Apply" at bounding box center [299, 187] width 32 height 17
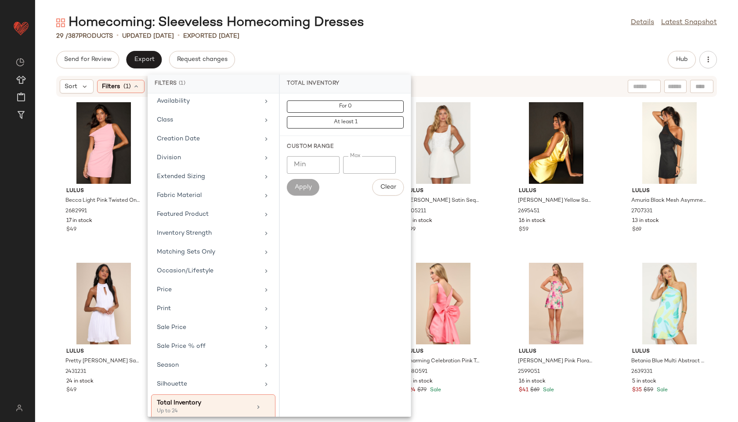
click at [411, 31] on div "Homecoming: Sleeveless Homecoming Dresses Details Latest Snapshot" at bounding box center [386, 23] width 703 height 18
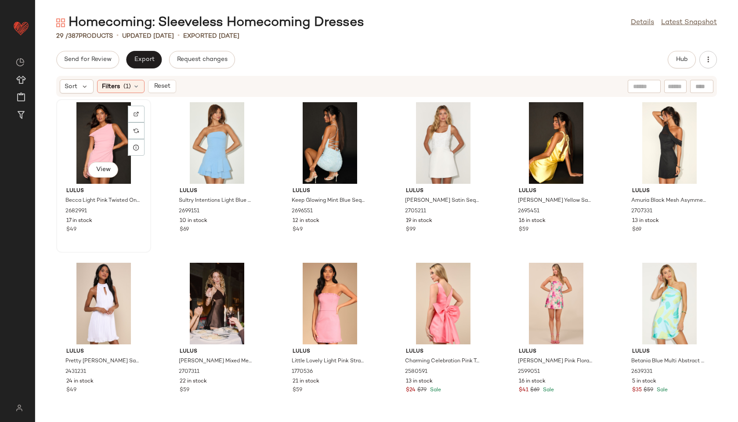
click at [106, 148] on div "View" at bounding box center [103, 143] width 89 height 82
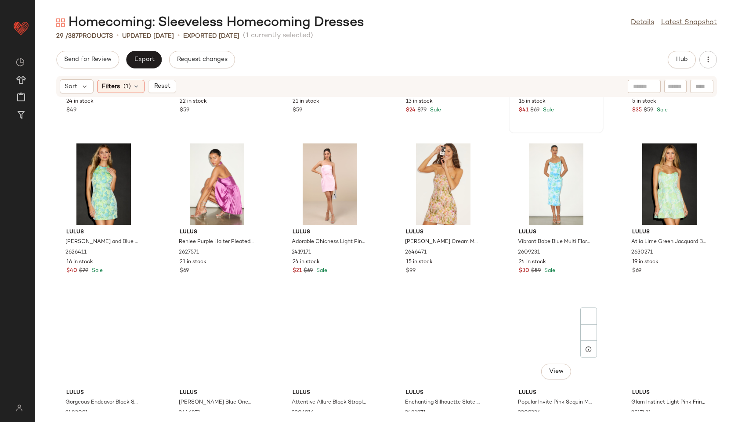
scroll to position [491, 0]
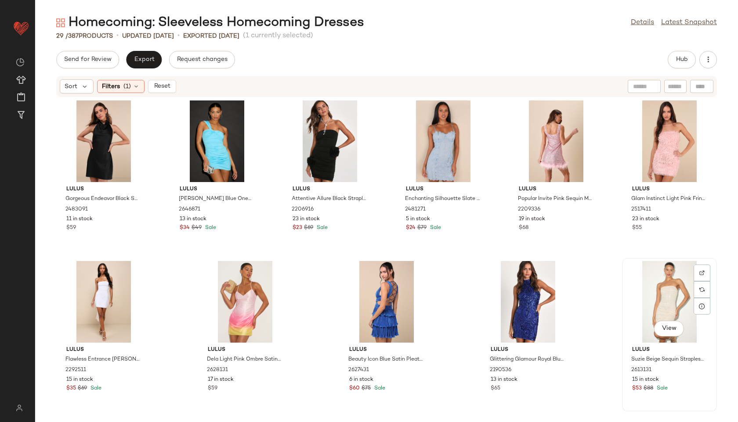
click at [660, 303] on div "View" at bounding box center [669, 302] width 89 height 82
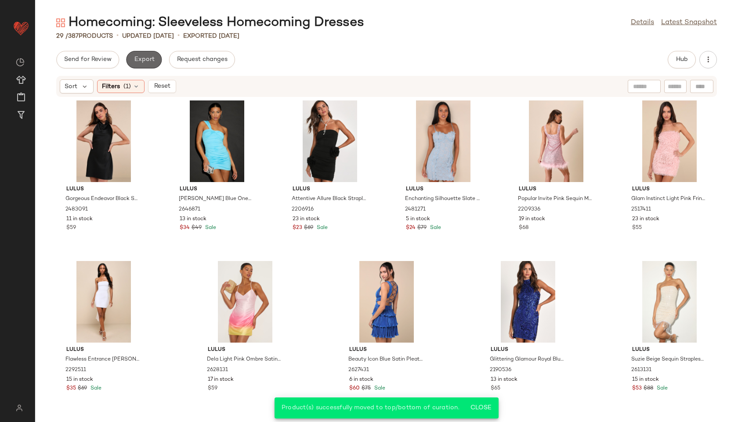
click at [151, 54] on button "Export" at bounding box center [144, 60] width 36 height 18
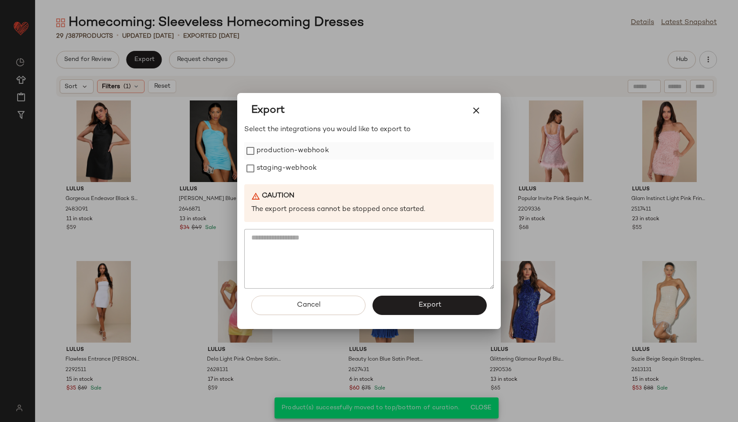
click at [274, 146] on label "production-webhook" at bounding box center [292, 151] width 72 height 18
click at [280, 164] on label "staging-webhook" at bounding box center [286, 169] width 60 height 18
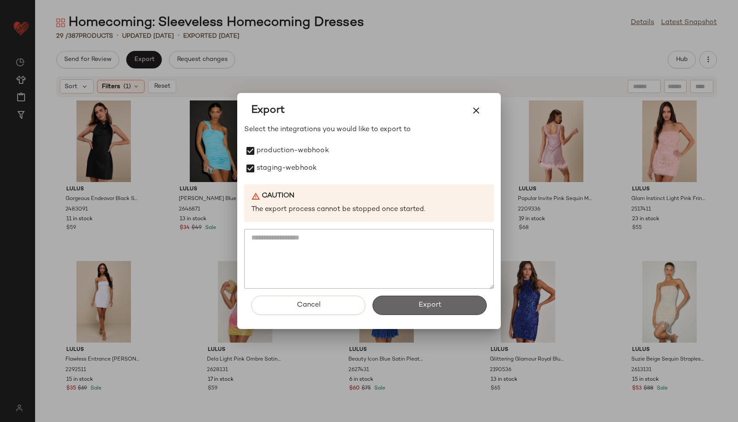
click at [453, 298] on button "Export" at bounding box center [429, 305] width 114 height 19
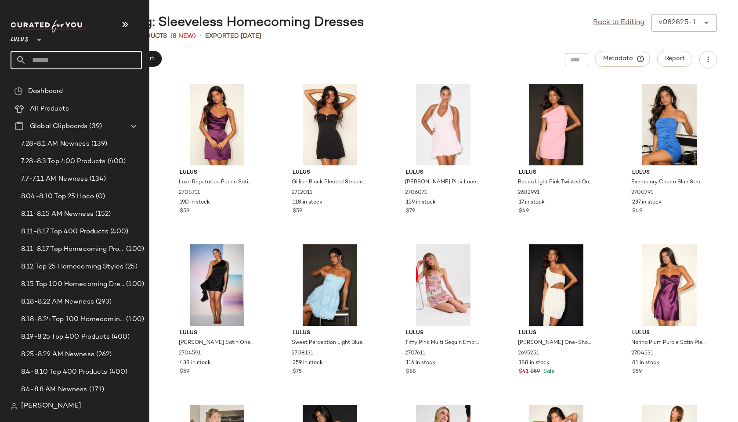
click at [43, 62] on input "text" at bounding box center [83, 60] width 115 height 18
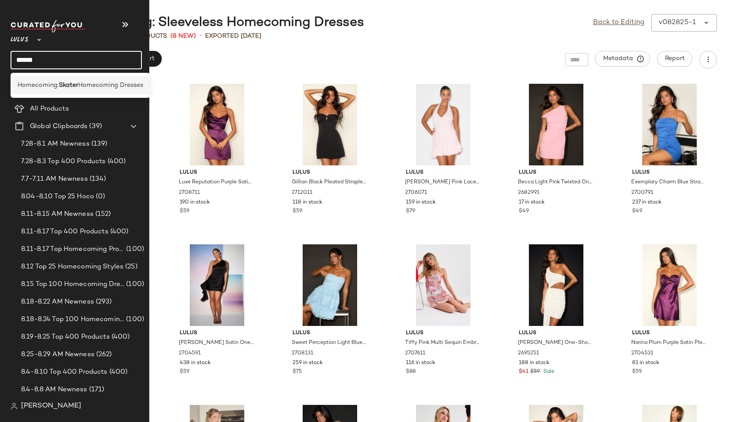
type input "******"
click at [66, 90] on div "Homecoming: Skater Homecoming Dresses" at bounding box center [81, 85] width 140 height 18
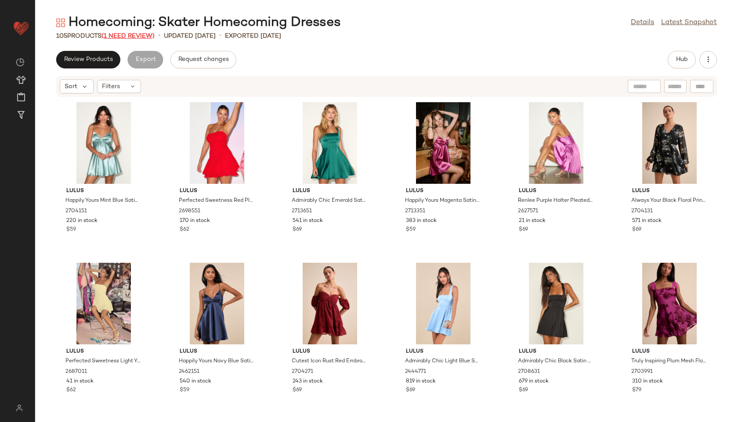
click at [134, 33] on span "(1 Need Review)" at bounding box center [127, 36] width 53 height 7
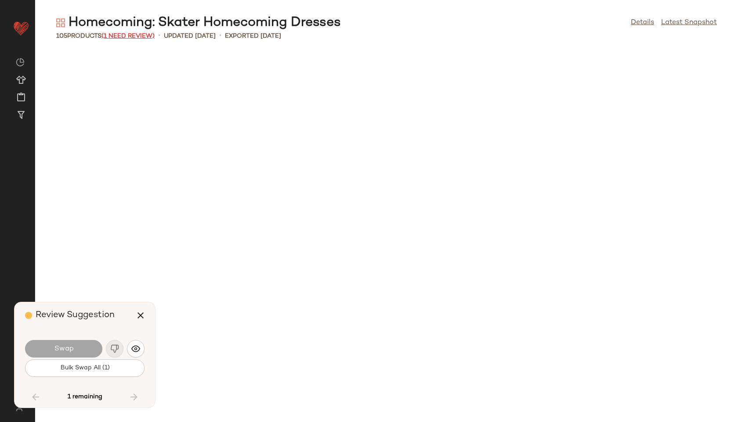
scroll to position [2411, 0]
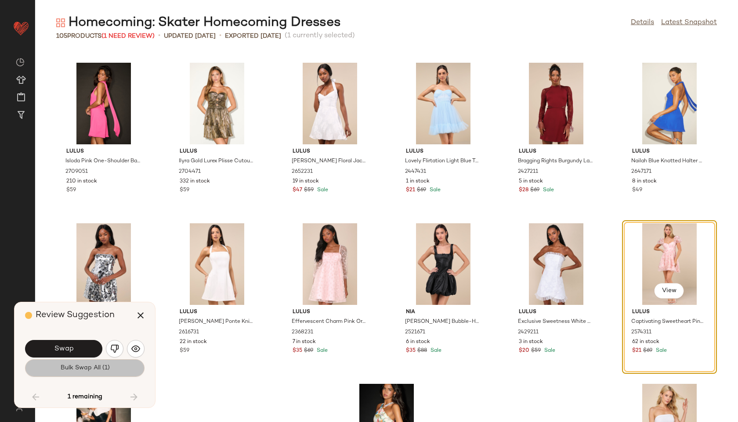
click at [92, 369] on span "Bulk Swap All (1)" at bounding box center [85, 368] width 50 height 7
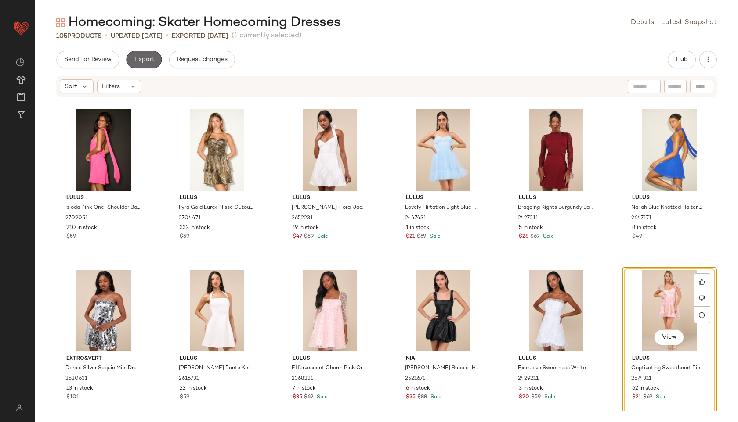
click at [148, 57] on span "Export" at bounding box center [143, 59] width 21 height 7
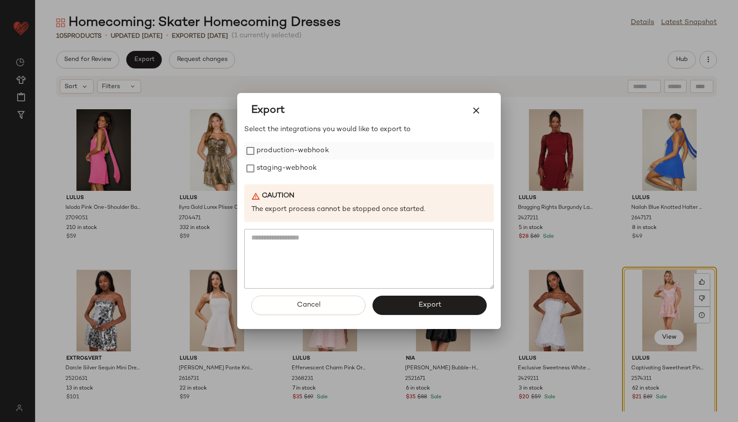
click at [262, 159] on label "production-webhook" at bounding box center [292, 151] width 72 height 18
click at [267, 173] on label "staging-webhook" at bounding box center [286, 169] width 60 height 18
click at [396, 305] on button "Export" at bounding box center [429, 305] width 114 height 19
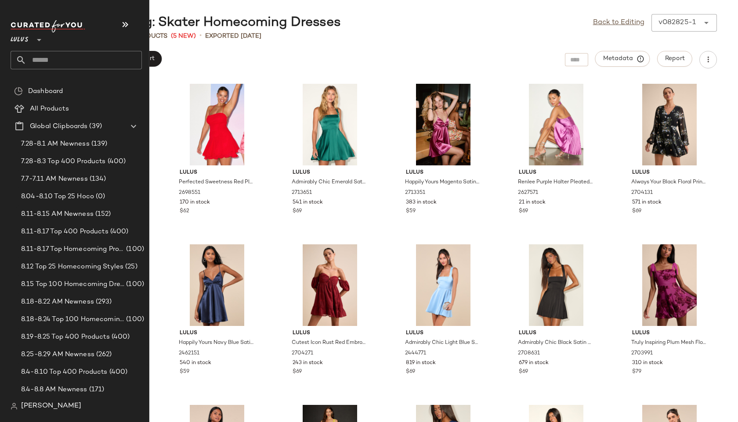
click at [49, 58] on input "text" at bounding box center [83, 60] width 115 height 18
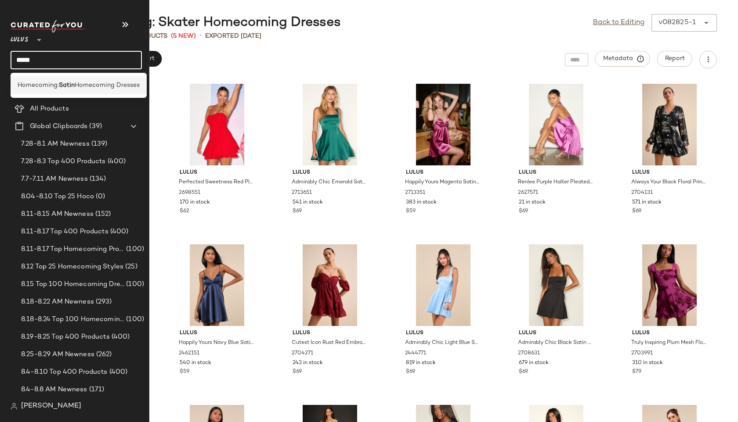
type input "*****"
click at [78, 89] on span "Homecoming Dresses" at bounding box center [107, 85] width 65 height 9
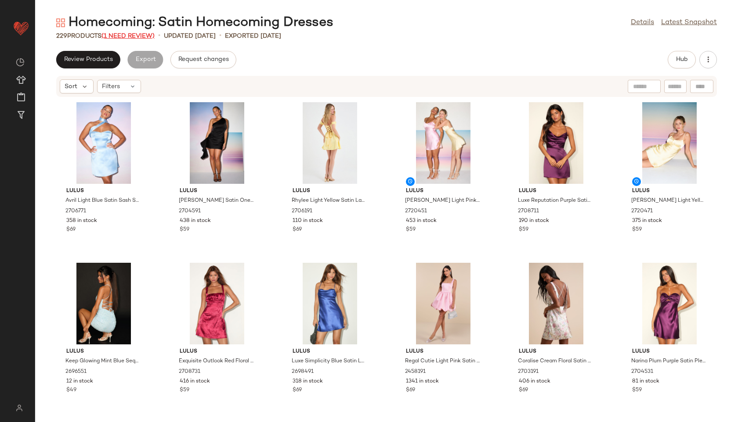
click at [140, 36] on span "(1 Need Review)" at bounding box center [127, 36] width 53 height 7
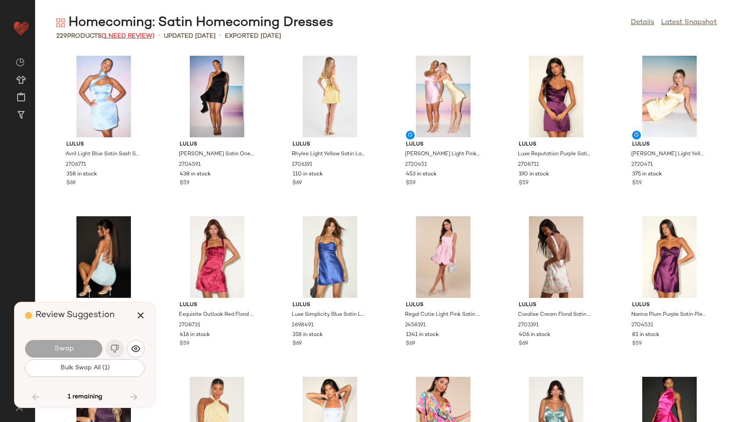
scroll to position [5786, 0]
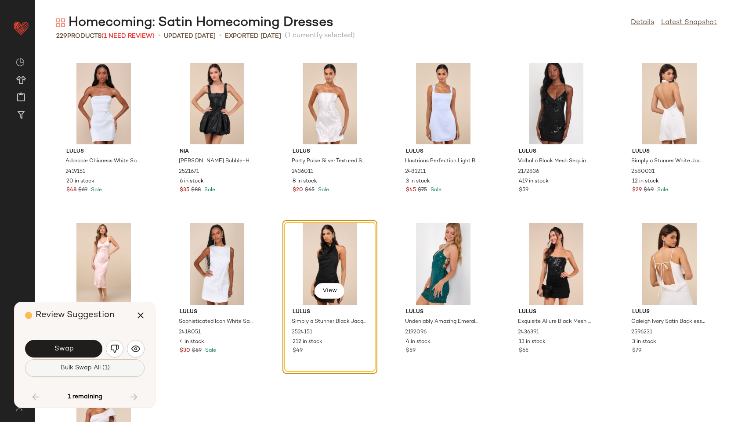
click at [101, 367] on span "Bulk Swap All (1)" at bounding box center [85, 368] width 50 height 7
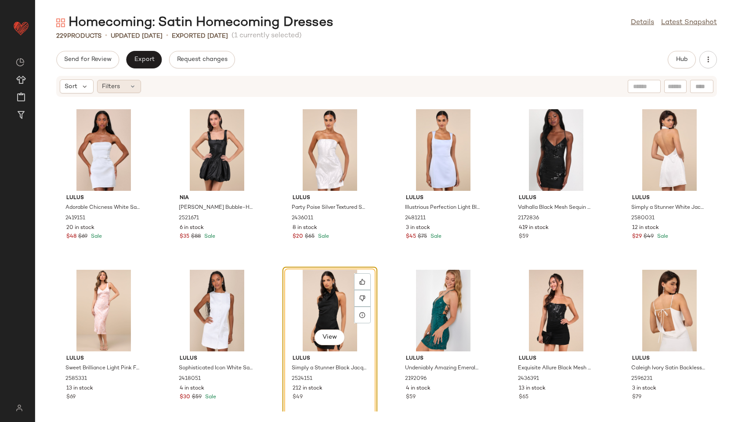
click at [130, 89] on icon at bounding box center [132, 86] width 7 height 7
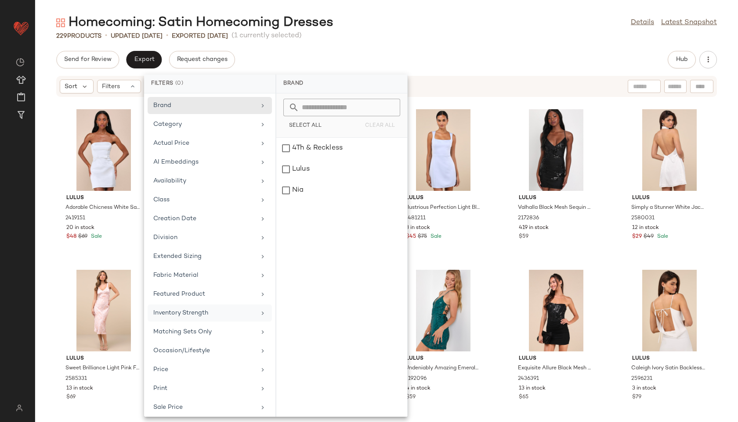
scroll to position [80, 0]
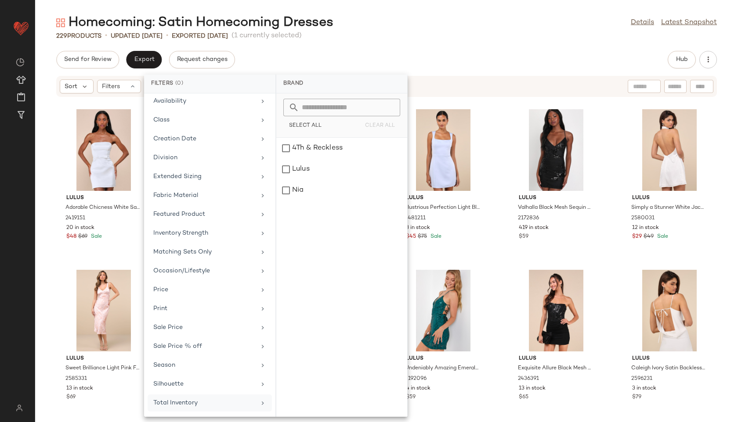
click at [163, 399] on div "Total Inventory" at bounding box center [204, 403] width 102 height 9
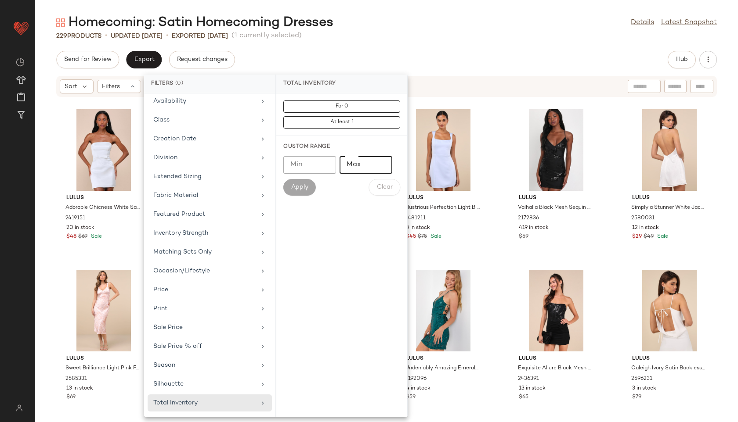
click at [366, 166] on input "Max" at bounding box center [365, 165] width 53 height 18
type input "**"
click at [301, 186] on span "Apply" at bounding box center [300, 187] width 18 height 7
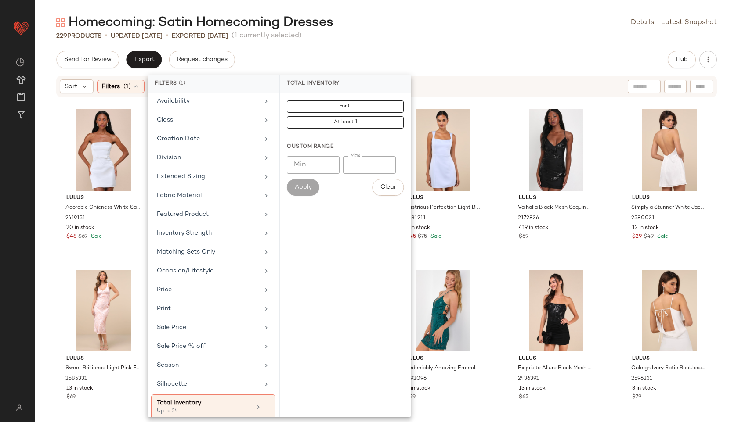
click at [401, 52] on div "Send for Review Export Request changes Hub" at bounding box center [386, 60] width 660 height 18
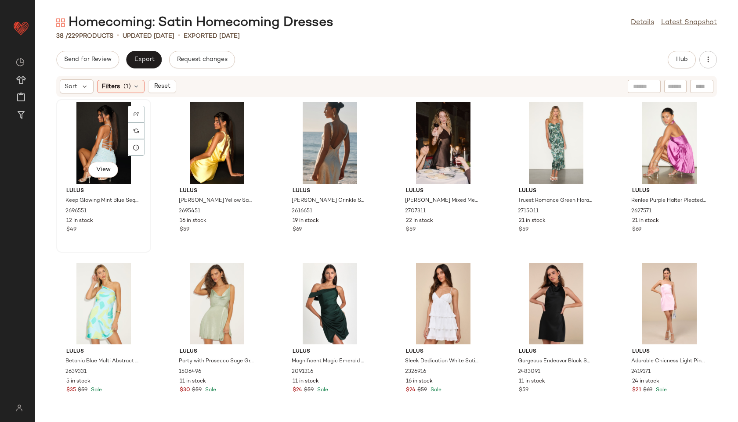
click at [92, 127] on div "View" at bounding box center [103, 143] width 89 height 82
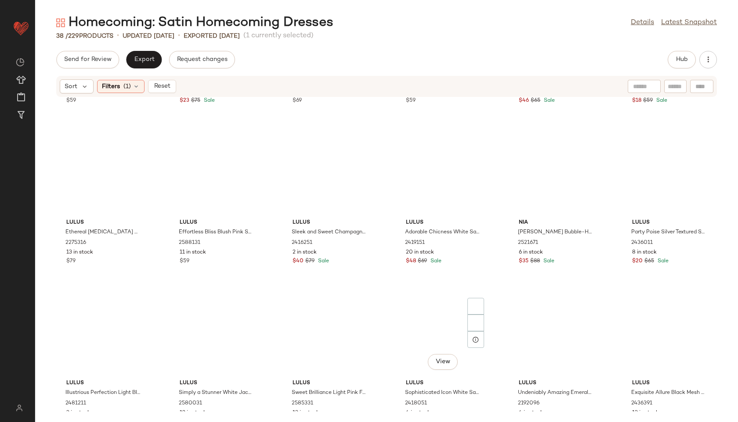
scroll to position [812, 0]
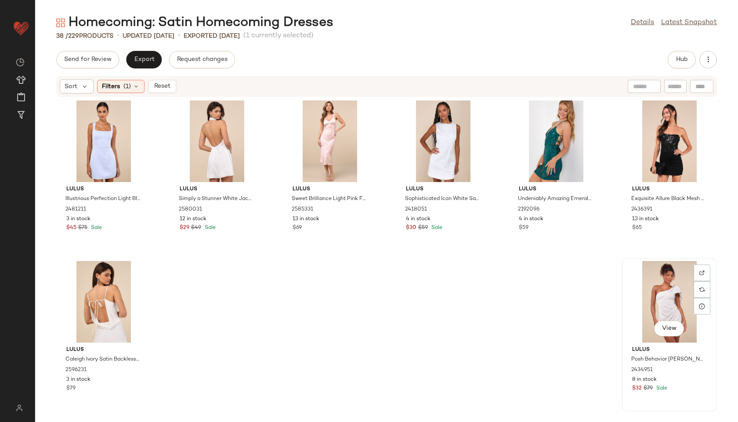
click at [662, 294] on div "View" at bounding box center [669, 302] width 89 height 82
click at [163, 87] on span "Reset" at bounding box center [161, 86] width 17 height 7
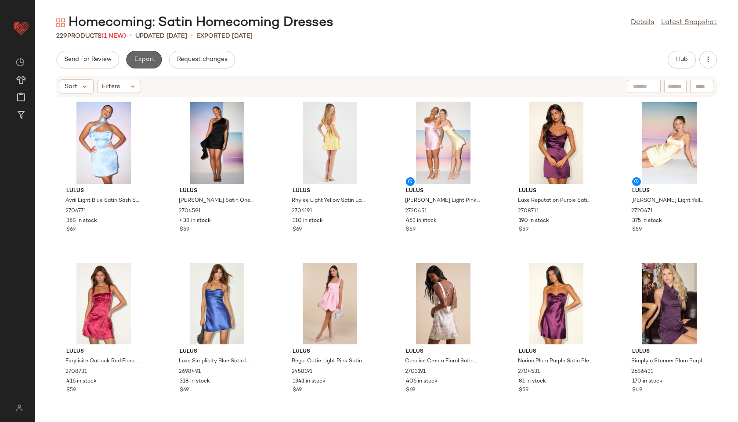
click at [150, 63] on span "Export" at bounding box center [143, 59] width 21 height 7
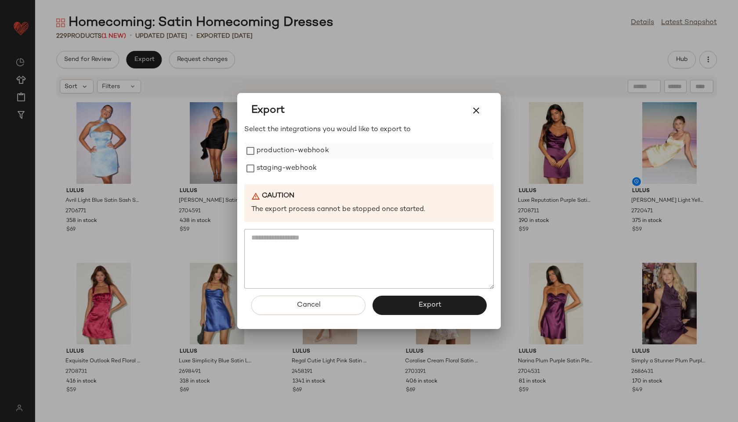
click at [286, 148] on label "production-webhook" at bounding box center [292, 151] width 72 height 18
click at [289, 168] on label "staging-webhook" at bounding box center [286, 169] width 60 height 18
click at [393, 310] on button "Export" at bounding box center [429, 305] width 114 height 19
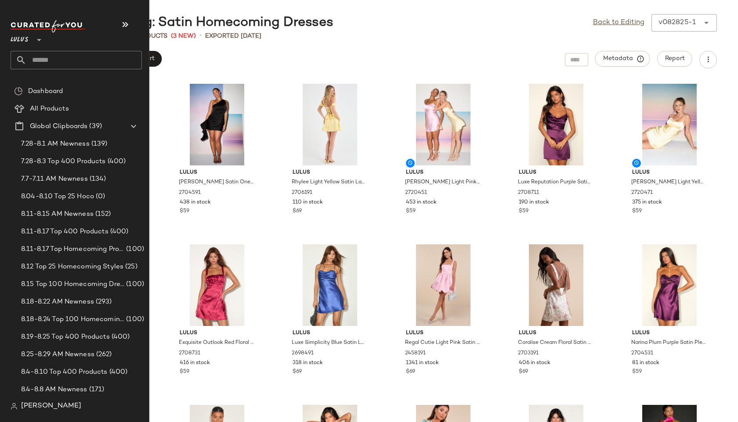
click at [40, 60] on input "text" at bounding box center [83, 60] width 115 height 18
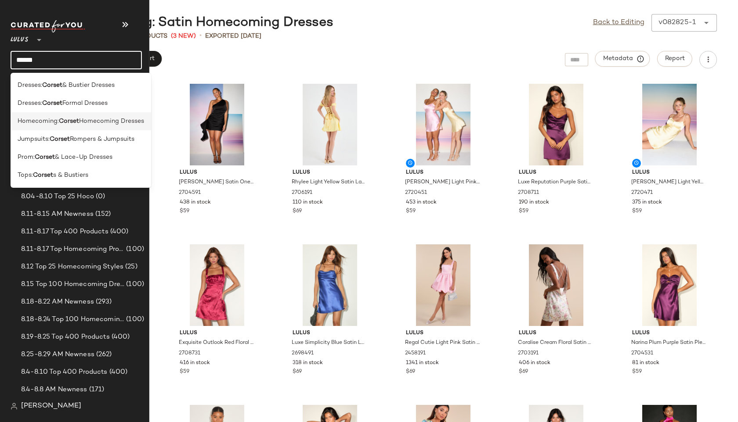
type input "******"
click at [49, 126] on span "Homecoming:" at bounding box center [38, 121] width 41 height 9
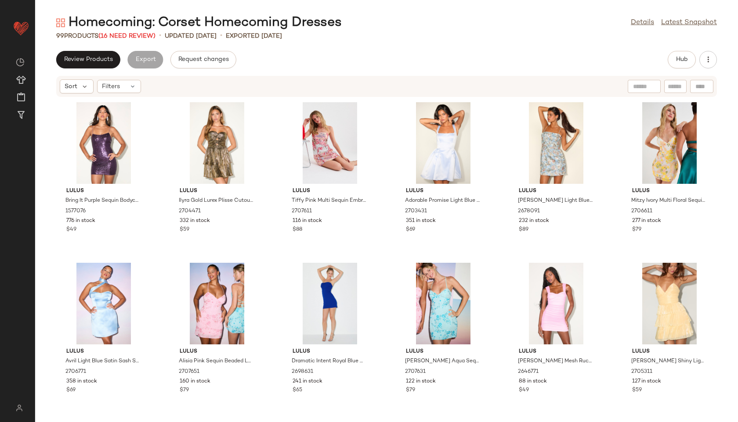
click at [129, 32] on div "99 Products (16 Need Review)" at bounding box center [105, 36] width 99 height 9
click at [130, 36] on span "(16 Need Review)" at bounding box center [126, 36] width 57 height 7
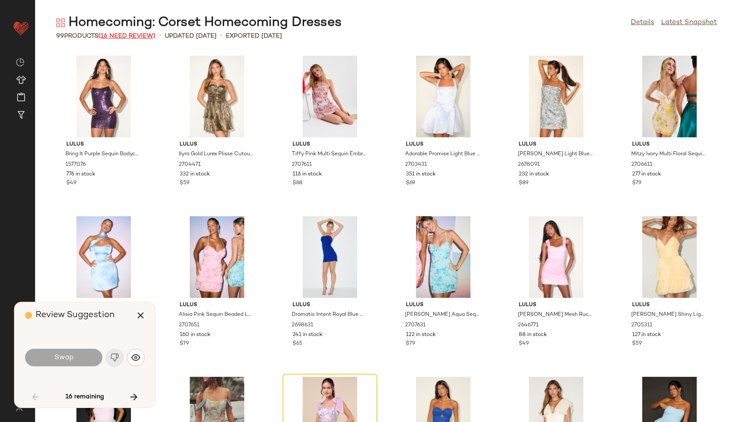
scroll to position [168, 0]
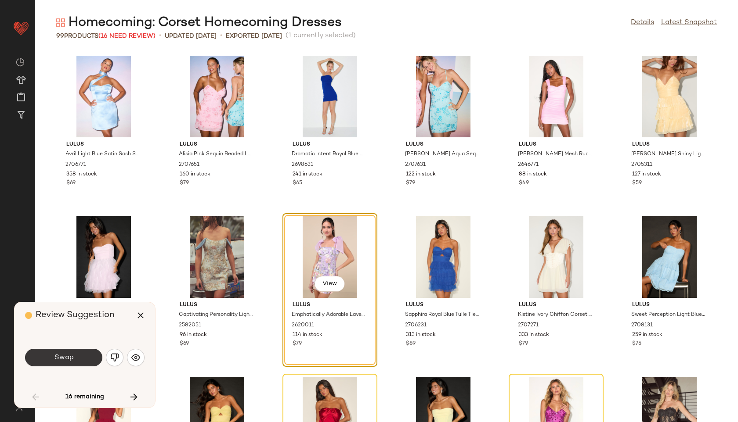
click at [54, 361] on button "Swap" at bounding box center [63, 358] width 77 height 18
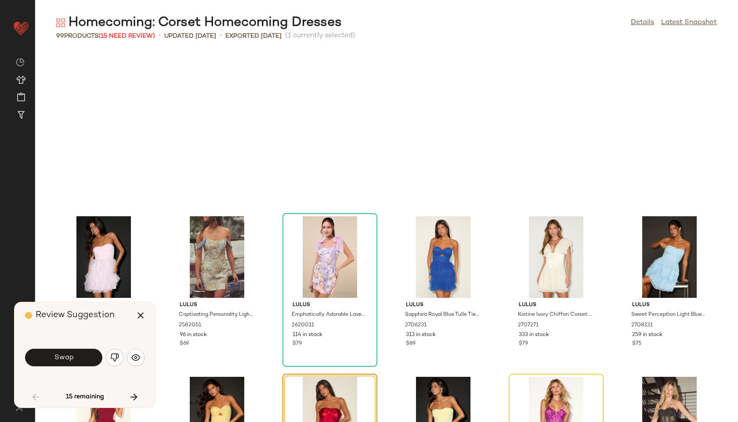
scroll to position [321, 0]
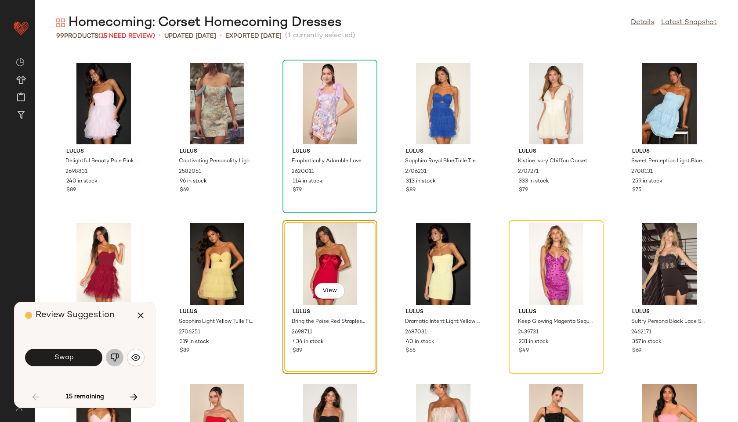
click at [115, 360] on img "button" at bounding box center [114, 357] width 9 height 9
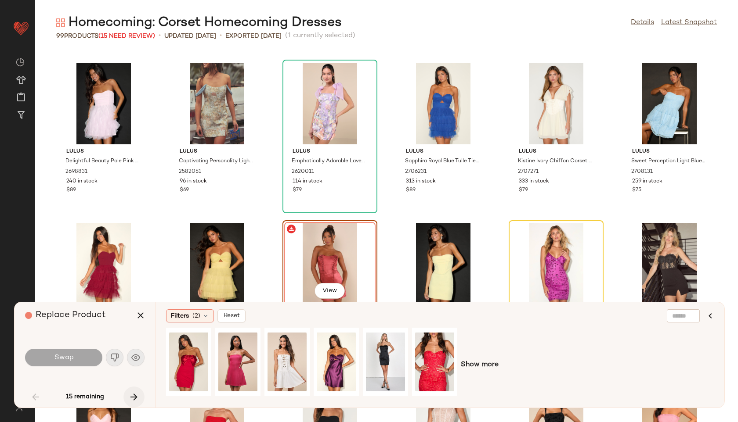
click at [130, 392] on icon "button" at bounding box center [134, 397] width 11 height 11
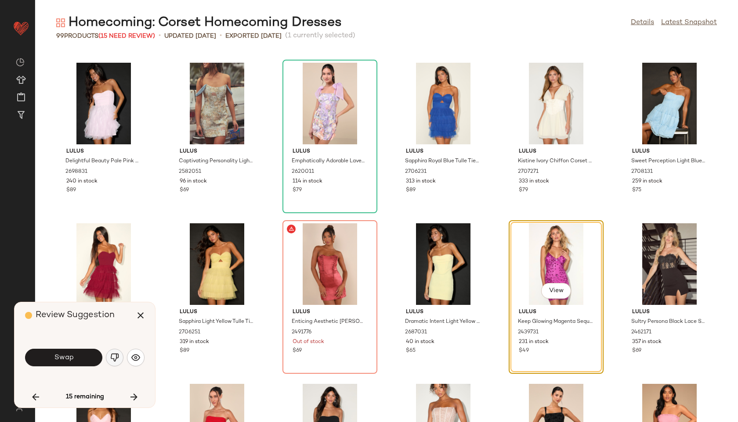
click at [115, 358] on img "button" at bounding box center [114, 357] width 9 height 9
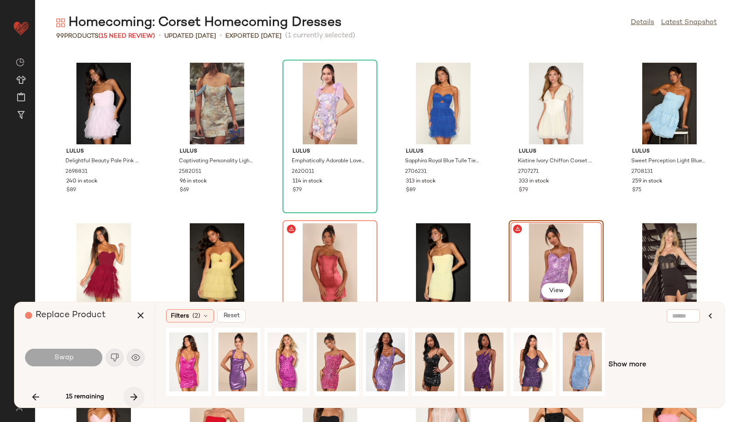
click at [138, 392] on icon "button" at bounding box center [134, 397] width 11 height 11
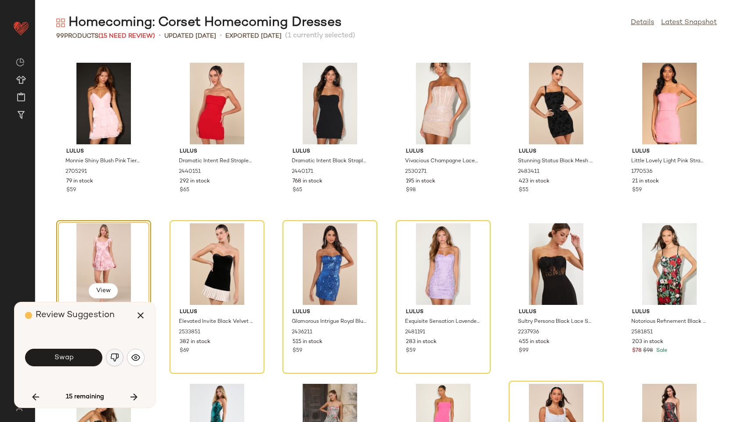
click at [112, 357] on img "button" at bounding box center [114, 357] width 9 height 9
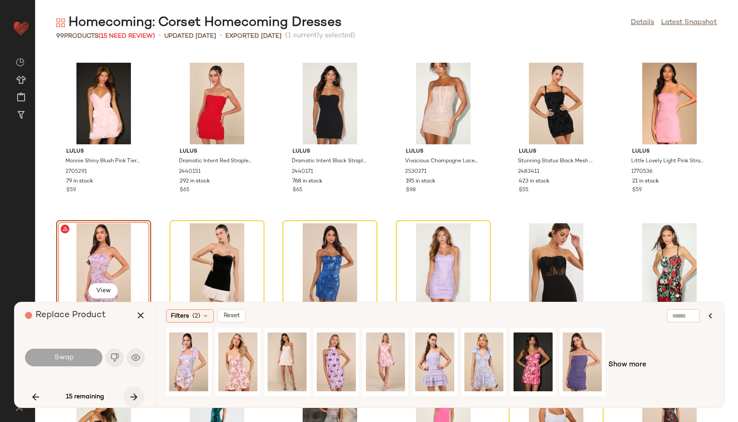
click at [136, 397] on icon "button" at bounding box center [134, 397] width 11 height 11
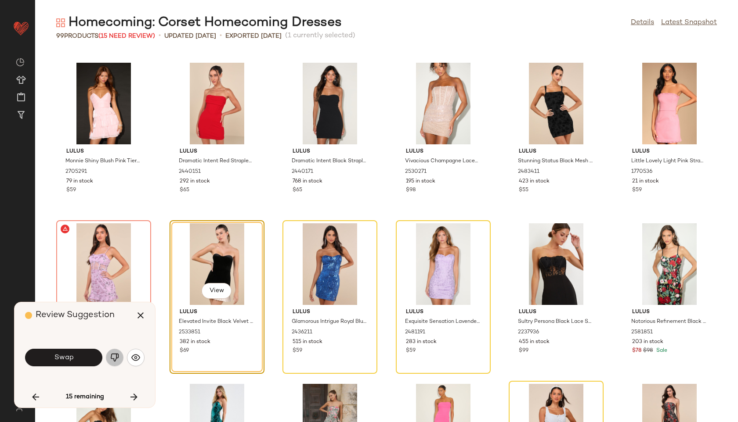
click at [107, 353] on button "button" at bounding box center [115, 358] width 18 height 18
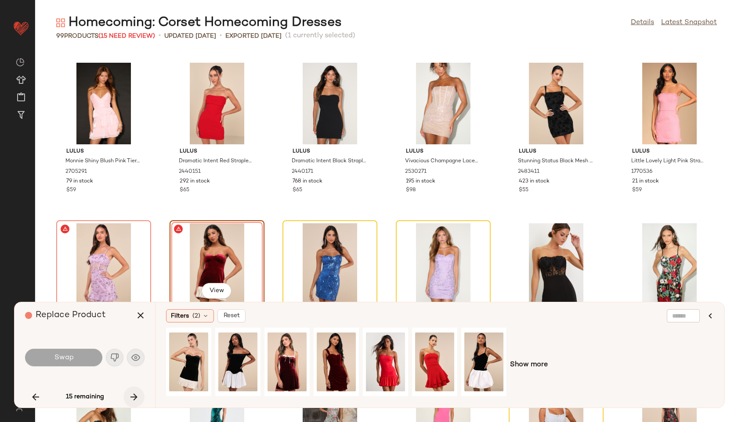
click at [134, 395] on icon "button" at bounding box center [134, 397] width 11 height 11
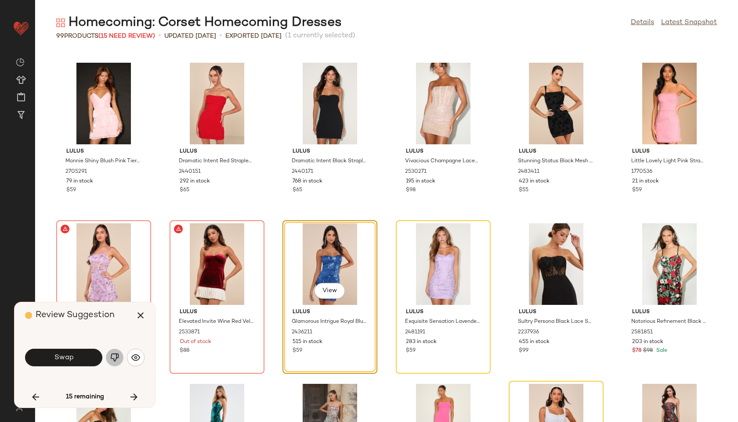
click at [115, 351] on button "button" at bounding box center [115, 358] width 18 height 18
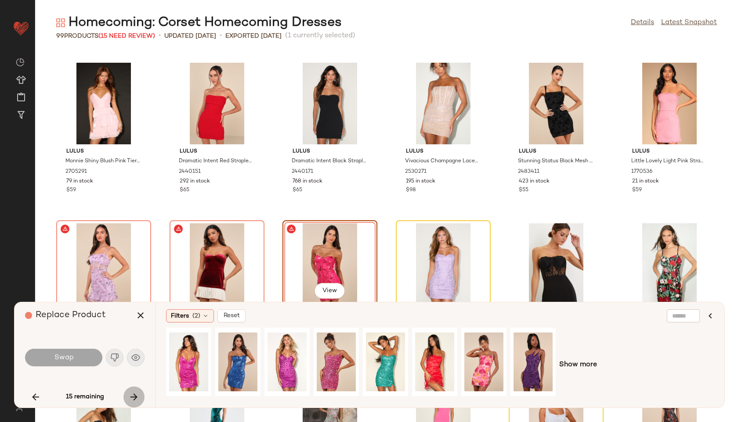
click at [133, 396] on icon "button" at bounding box center [134, 397] width 11 height 11
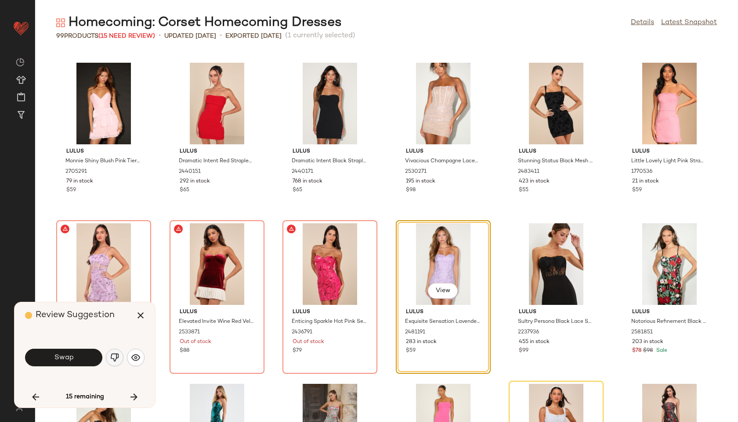
click at [113, 361] on img "button" at bounding box center [114, 357] width 9 height 9
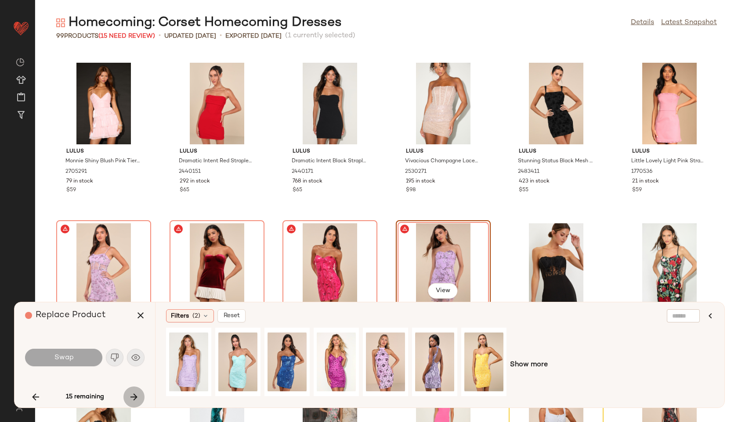
click at [136, 403] on button "button" at bounding box center [133, 397] width 21 height 21
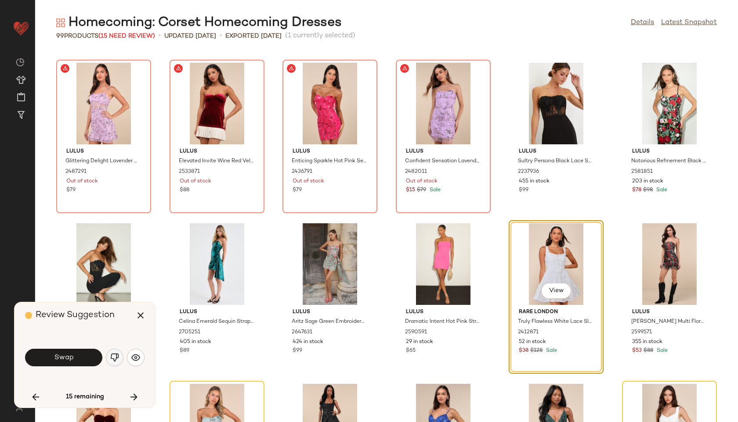
click at [113, 357] on img "button" at bounding box center [114, 357] width 9 height 9
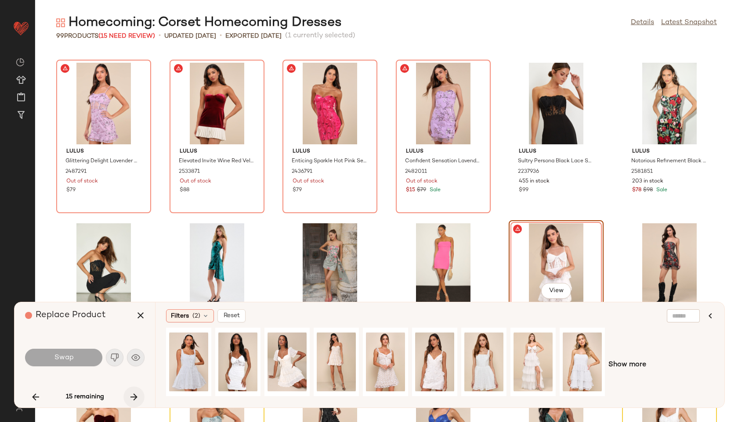
click at [133, 399] on icon "button" at bounding box center [134, 397] width 11 height 11
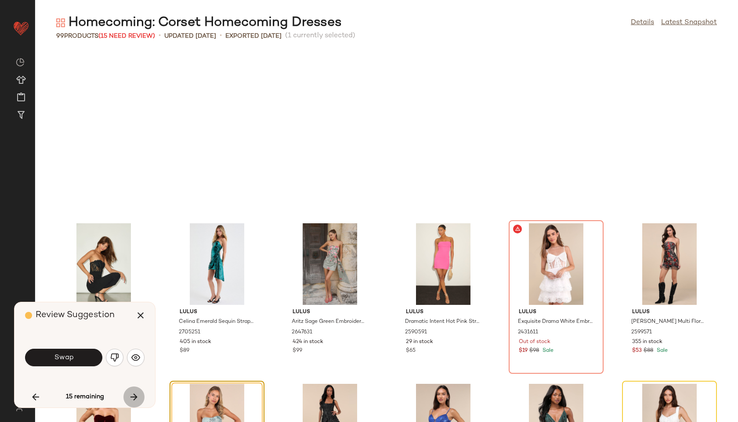
scroll to position [964, 0]
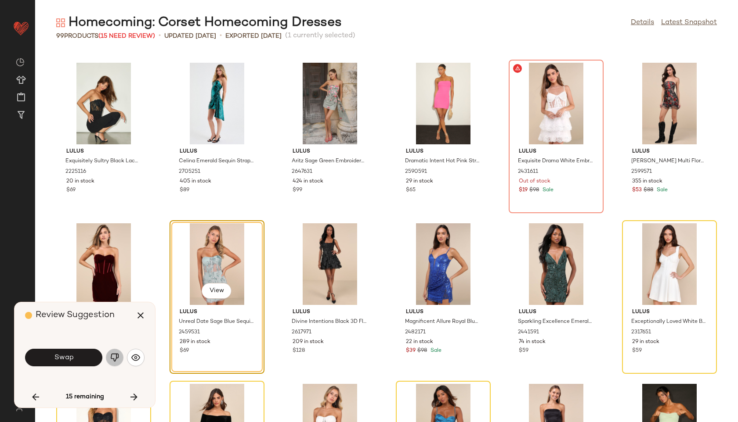
click at [115, 361] on img "button" at bounding box center [114, 357] width 9 height 9
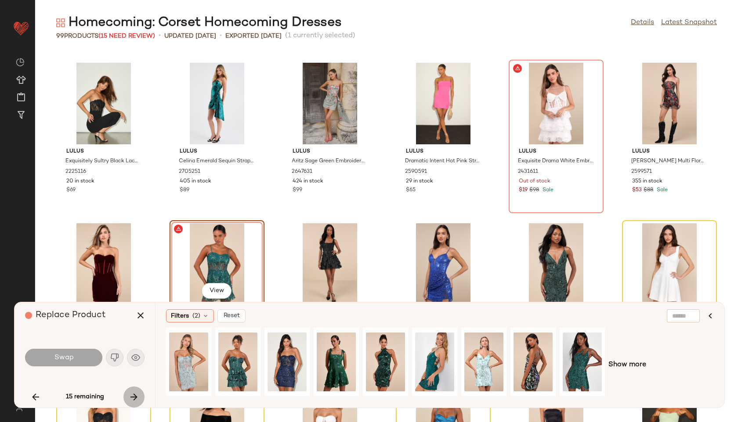
click at [130, 394] on icon "button" at bounding box center [134, 397] width 11 height 11
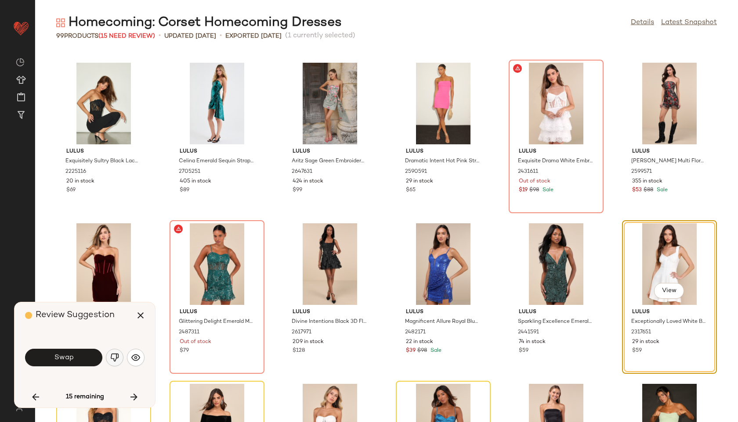
click at [115, 357] on img "button" at bounding box center [114, 357] width 9 height 9
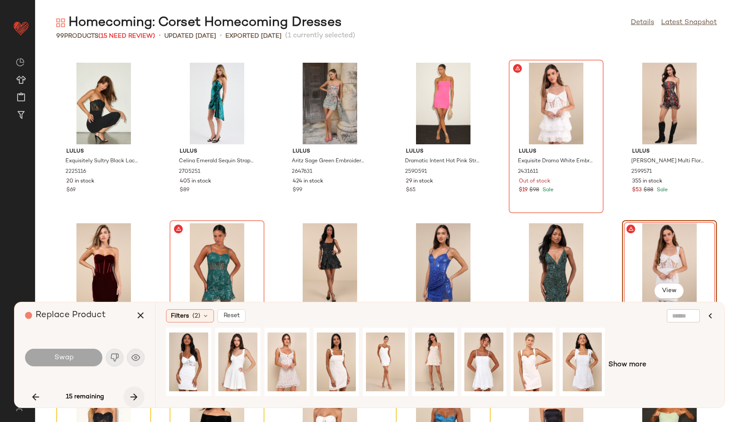
click at [138, 406] on button "button" at bounding box center [133, 397] width 21 height 21
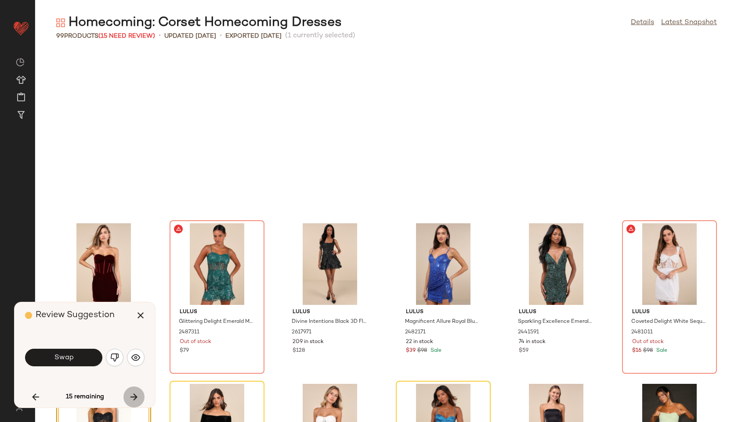
scroll to position [1125, 0]
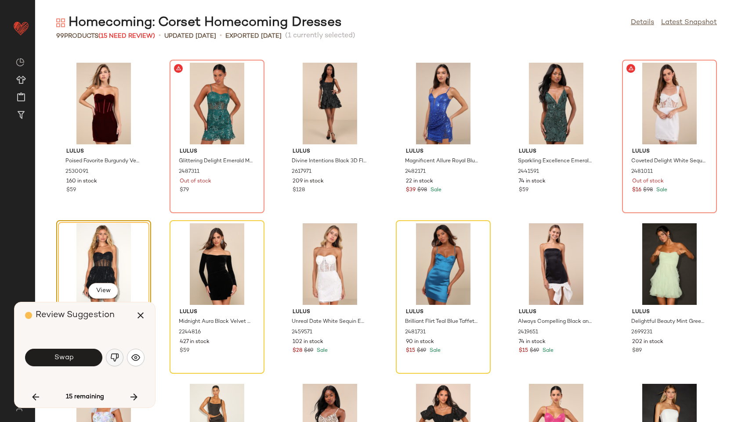
click at [110, 352] on button "button" at bounding box center [115, 358] width 18 height 18
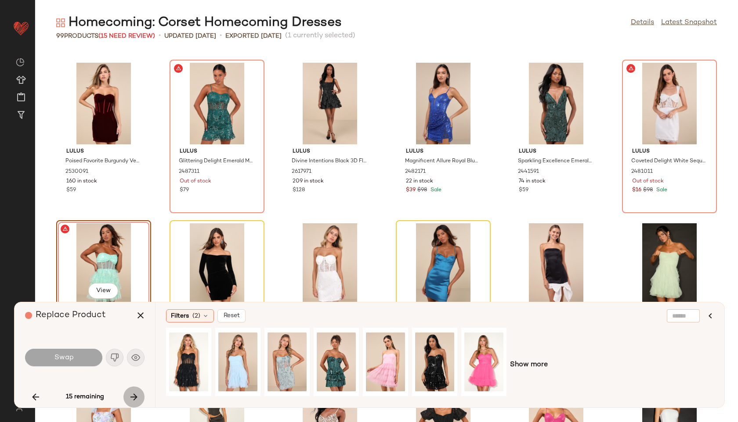
click at [141, 396] on button "button" at bounding box center [133, 397] width 21 height 21
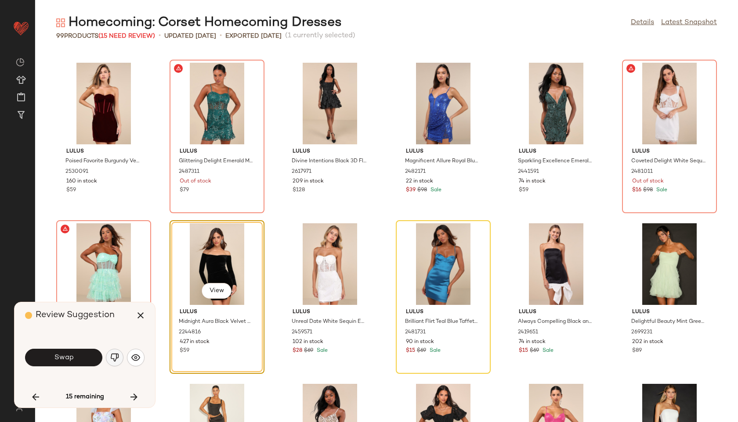
click at [119, 357] on button "button" at bounding box center [115, 358] width 18 height 18
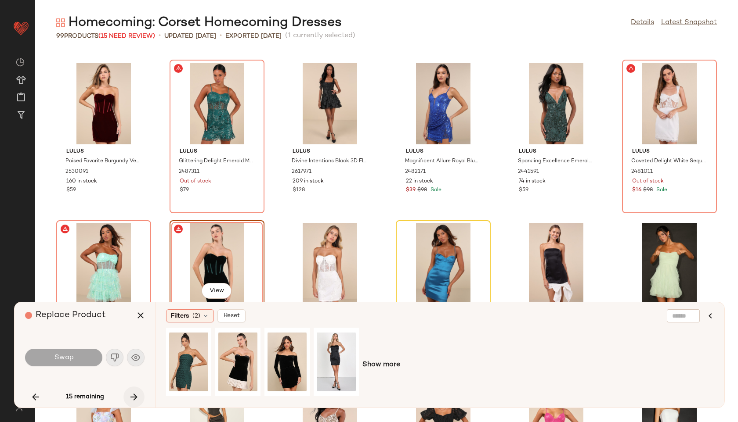
click at [132, 398] on icon "button" at bounding box center [134, 397] width 11 height 11
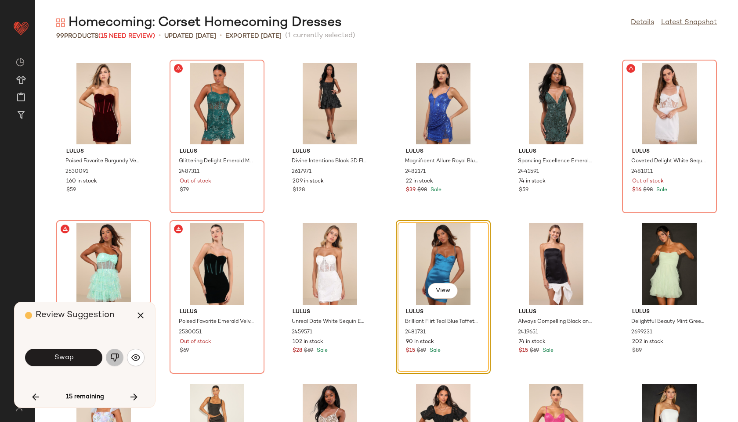
click at [113, 360] on img "button" at bounding box center [114, 357] width 9 height 9
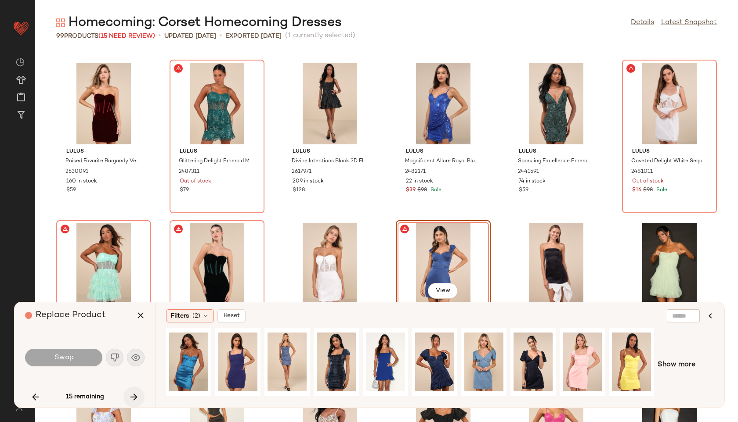
click at [133, 402] on icon "button" at bounding box center [134, 397] width 11 height 11
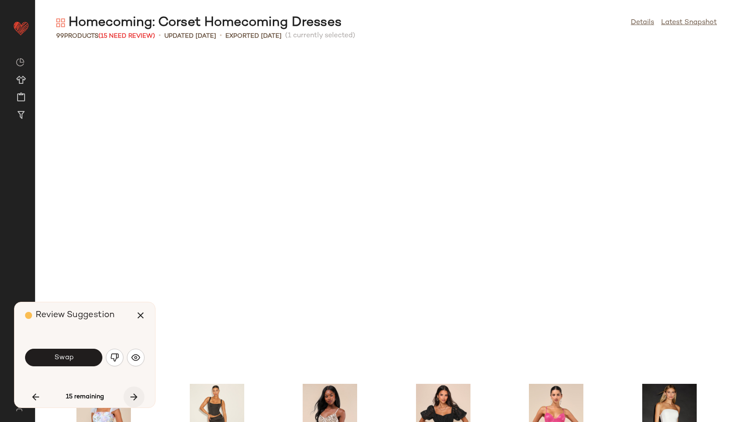
scroll to position [1446, 0]
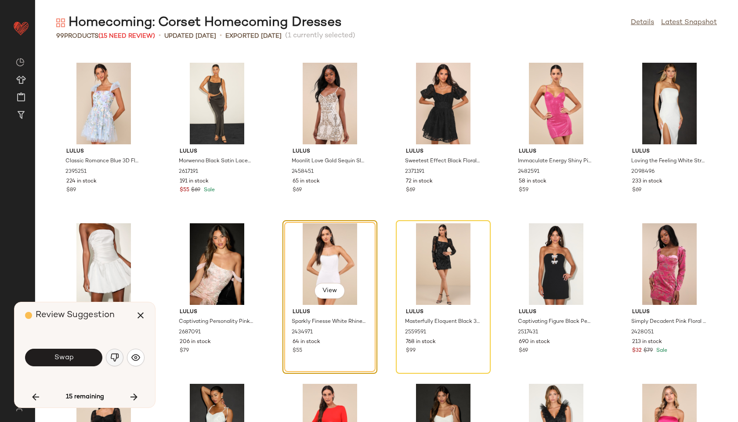
click at [116, 360] on img "button" at bounding box center [114, 357] width 9 height 9
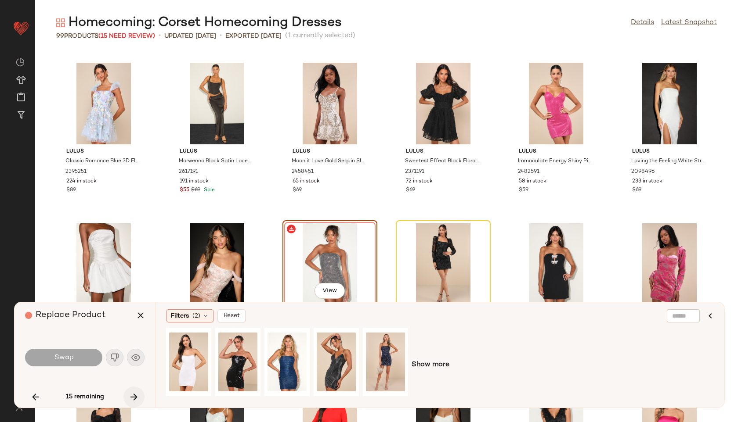
click at [132, 398] on icon "button" at bounding box center [134, 397] width 11 height 11
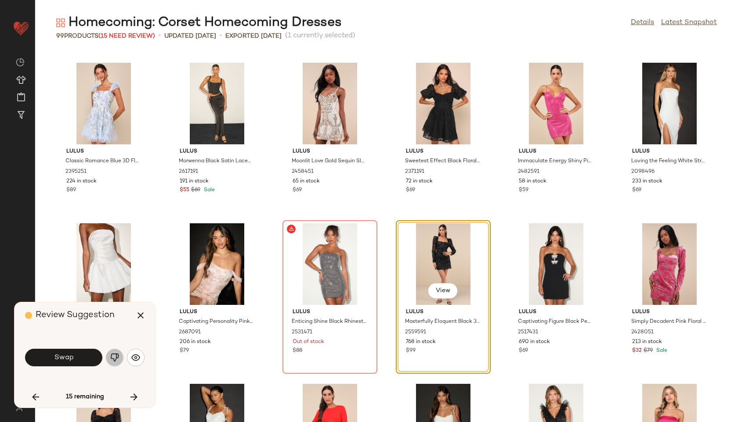
click at [112, 357] on img "button" at bounding box center [114, 357] width 9 height 9
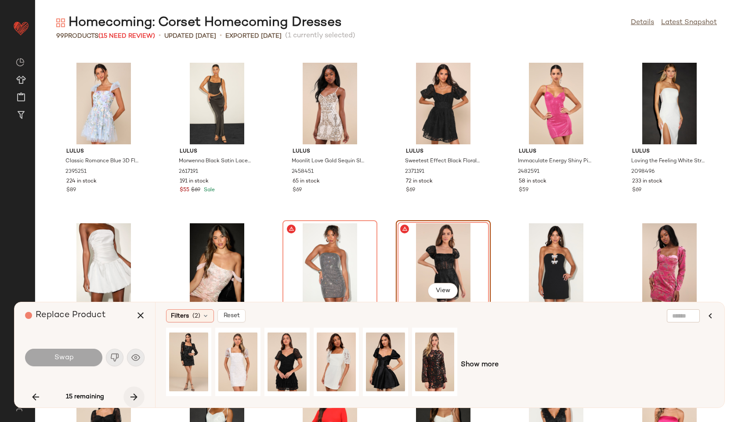
click at [130, 398] on icon "button" at bounding box center [134, 397] width 11 height 11
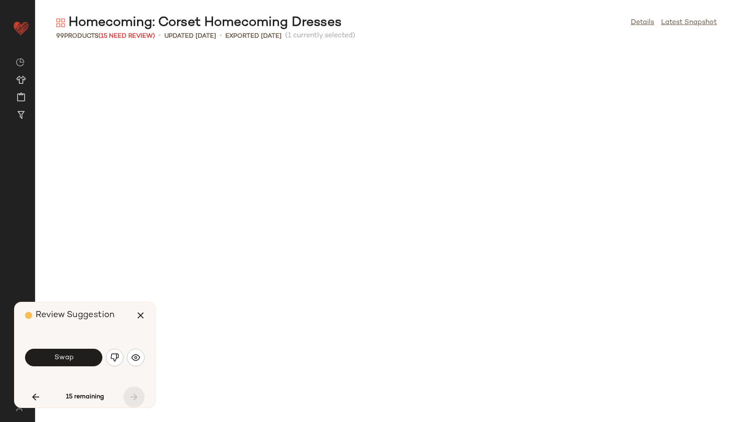
scroll to position [1929, 0]
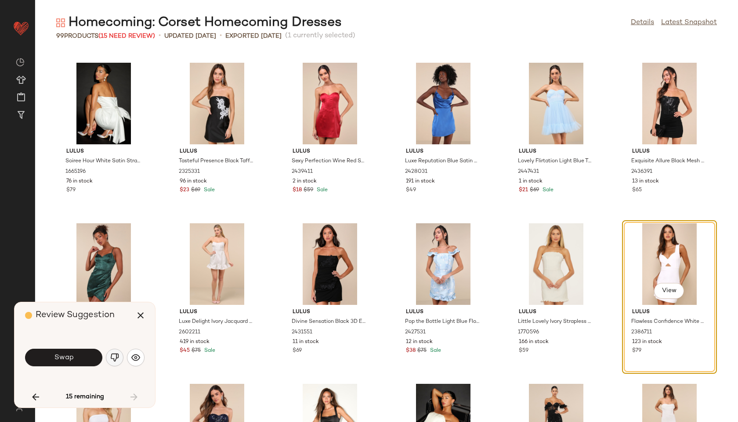
click at [111, 353] on img "button" at bounding box center [114, 357] width 9 height 9
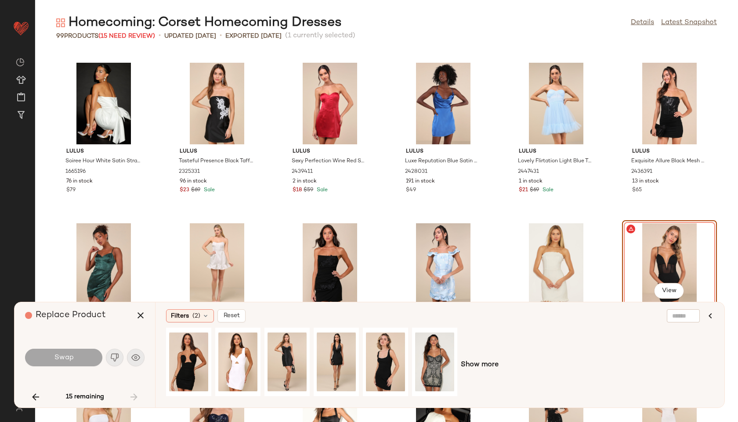
click at [136, 394] on div "15 remaining" at bounding box center [84, 397] width 119 height 21
click at [137, 312] on icon "button" at bounding box center [140, 315] width 11 height 11
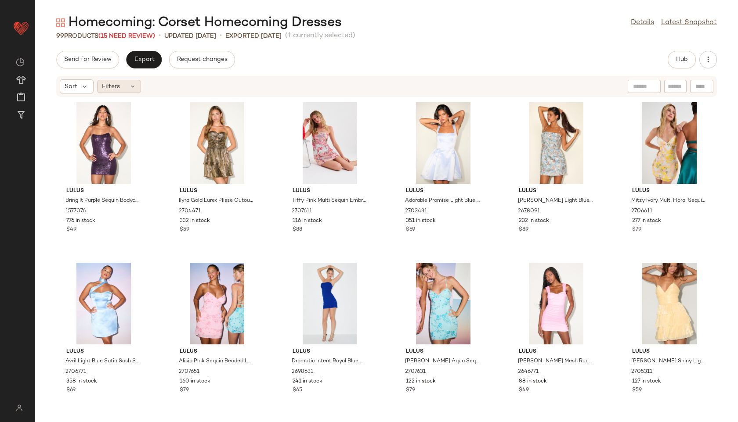
click at [122, 86] on div "Filters" at bounding box center [119, 86] width 44 height 13
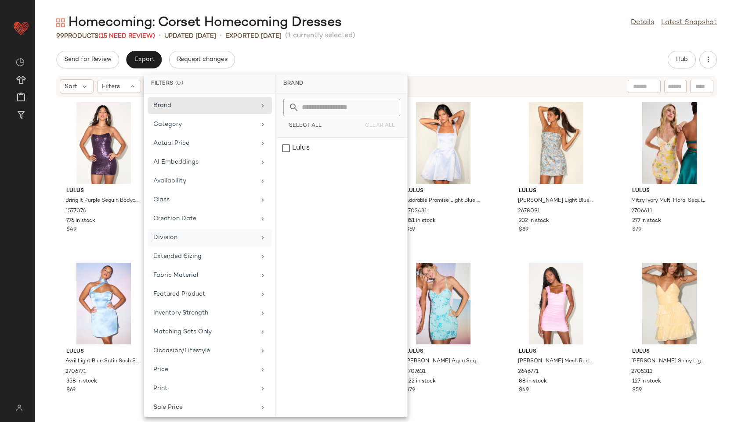
scroll to position [80, 0]
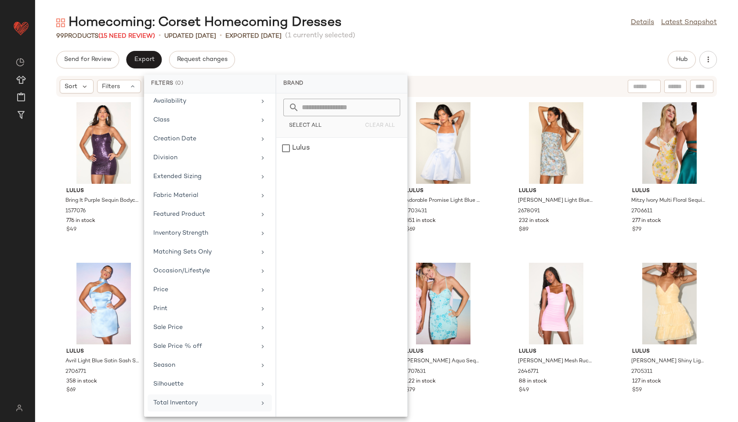
click at [234, 401] on div "Total Inventory" at bounding box center [204, 403] width 102 height 9
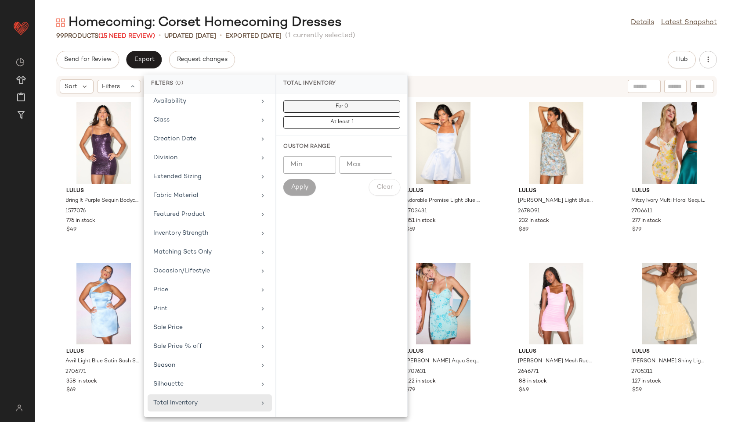
click at [341, 106] on span "For 0" at bounding box center [341, 107] width 13 height 6
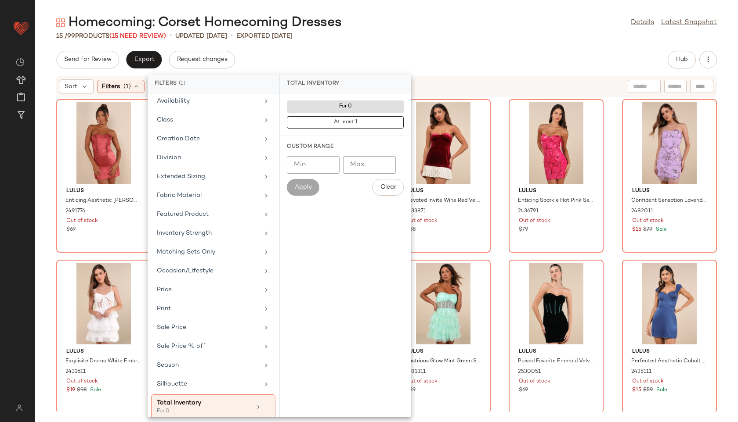
click at [360, 26] on div "Homecoming: Corset Homecoming Dresses Details Latest Snapshot" at bounding box center [386, 23] width 703 height 18
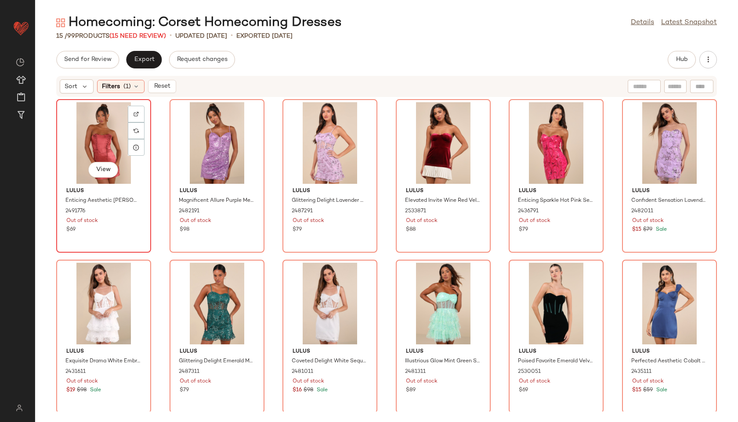
click at [96, 146] on div "View" at bounding box center [103, 143] width 89 height 82
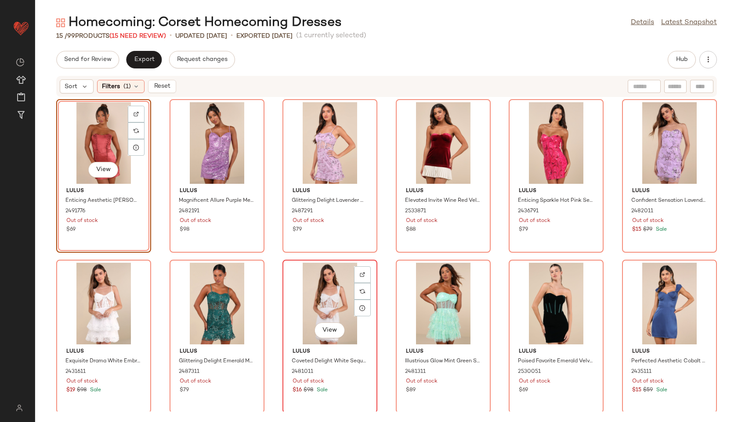
scroll to position [162, 0]
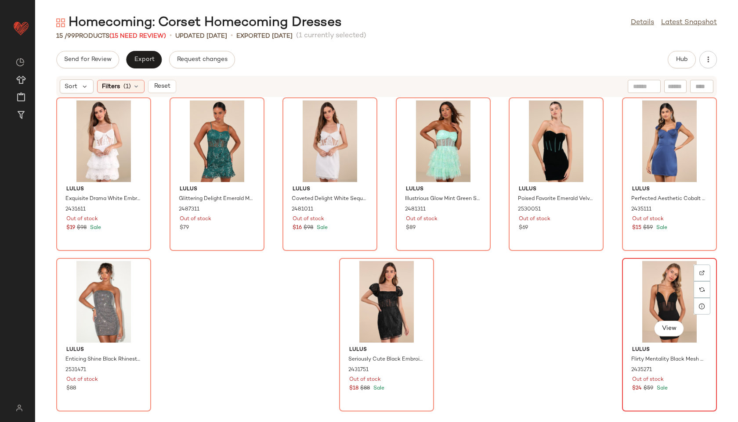
click at [649, 294] on div "View" at bounding box center [669, 302] width 89 height 82
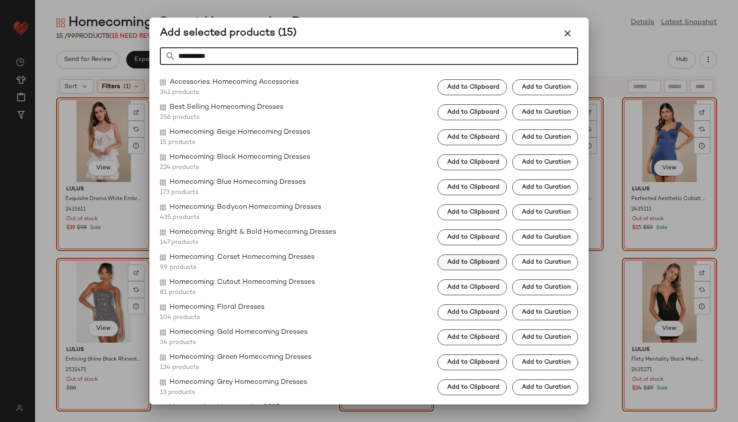
type input "**********"
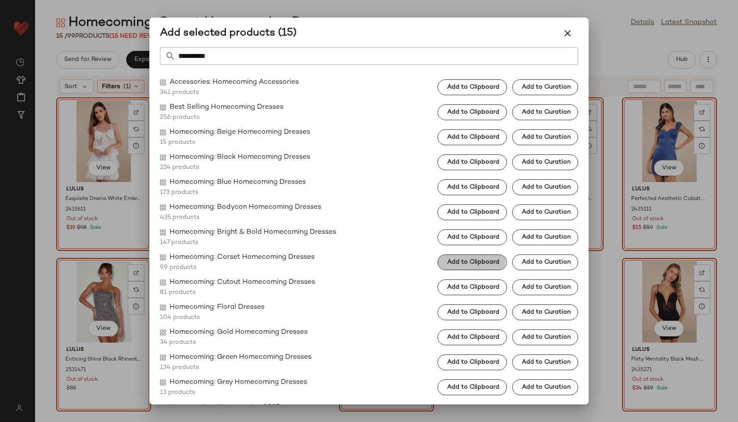
click at [437, 262] on button "Add to Clipboard" at bounding box center [471, 263] width 69 height 16
click at [570, 41] on button "button" at bounding box center [567, 33] width 21 height 21
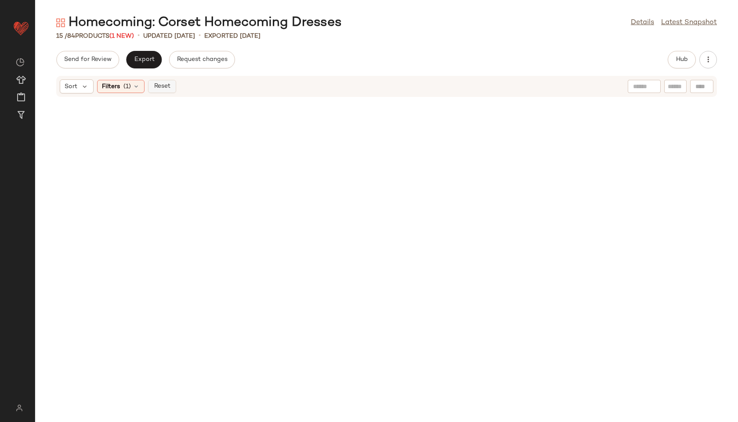
click at [160, 86] on span "Reset" at bounding box center [161, 86] width 17 height 7
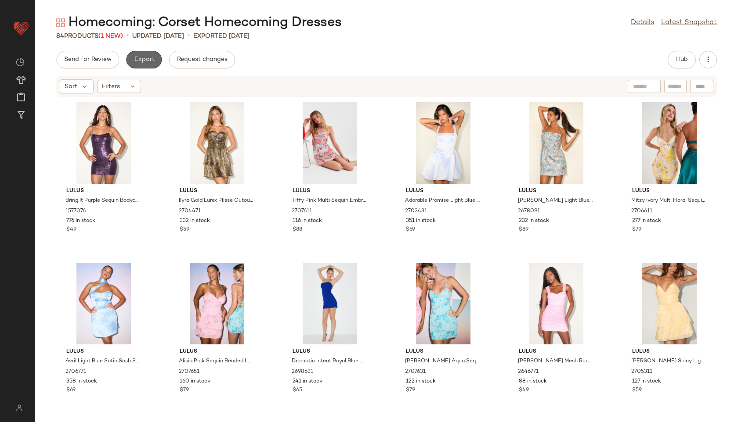
click at [150, 65] on button "Export" at bounding box center [144, 60] width 36 height 18
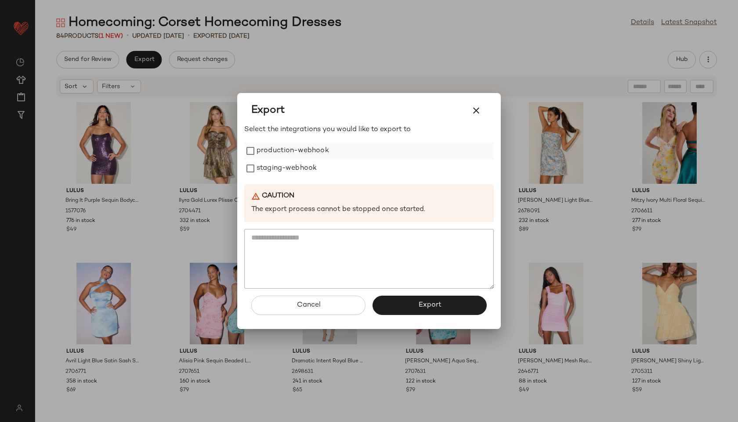
click at [258, 144] on label "production-webhook" at bounding box center [292, 151] width 72 height 18
click at [267, 168] on label "staging-webhook" at bounding box center [286, 169] width 60 height 18
click at [453, 310] on button "Export" at bounding box center [429, 305] width 114 height 19
